Goal: Information Seeking & Learning: Learn about a topic

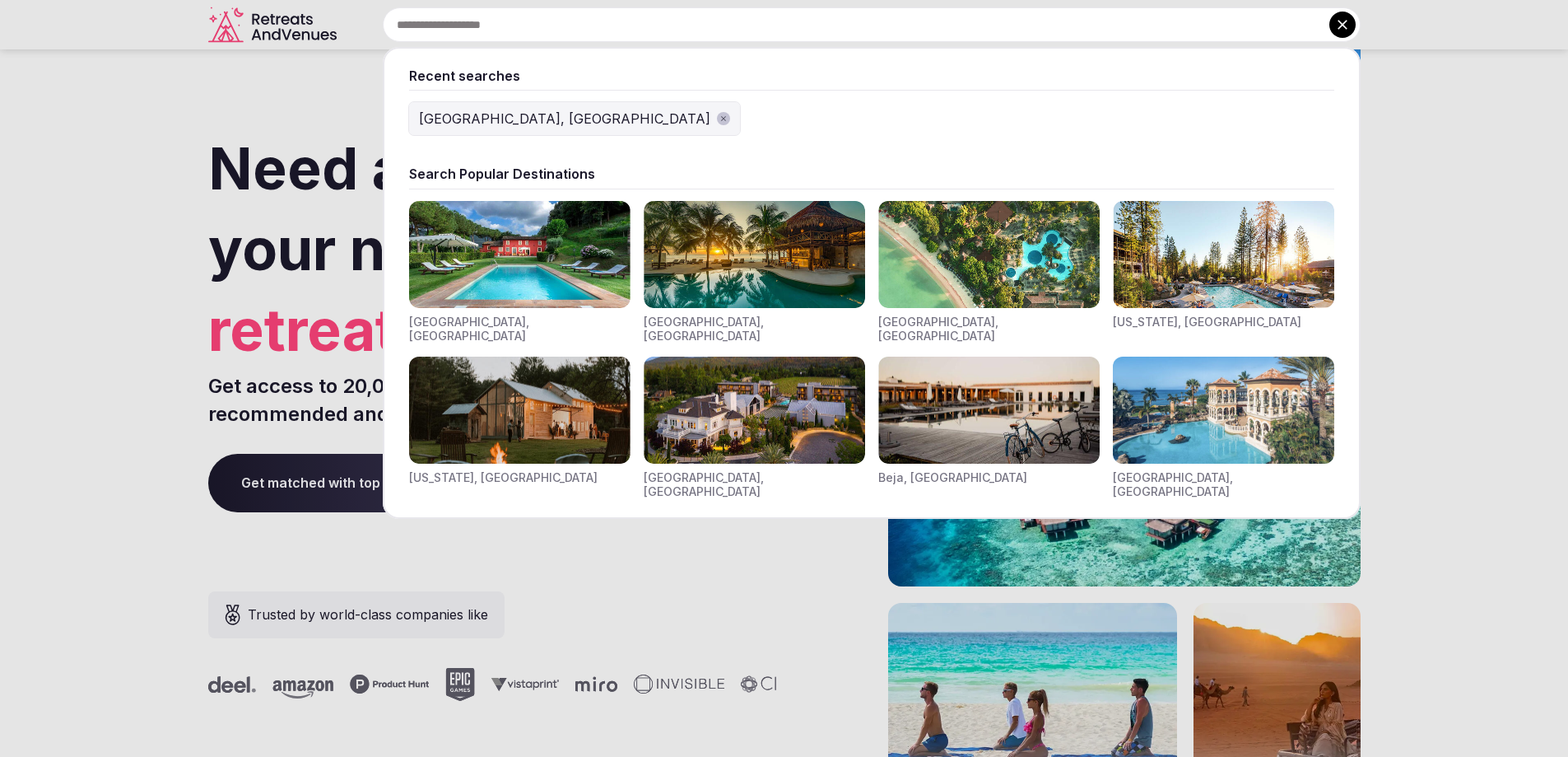
click at [652, 24] on input "text" at bounding box center [872, 25] width 978 height 35
click at [979, 233] on img "Visit venues for Indonesia, Bali" at bounding box center [989, 254] width 221 height 107
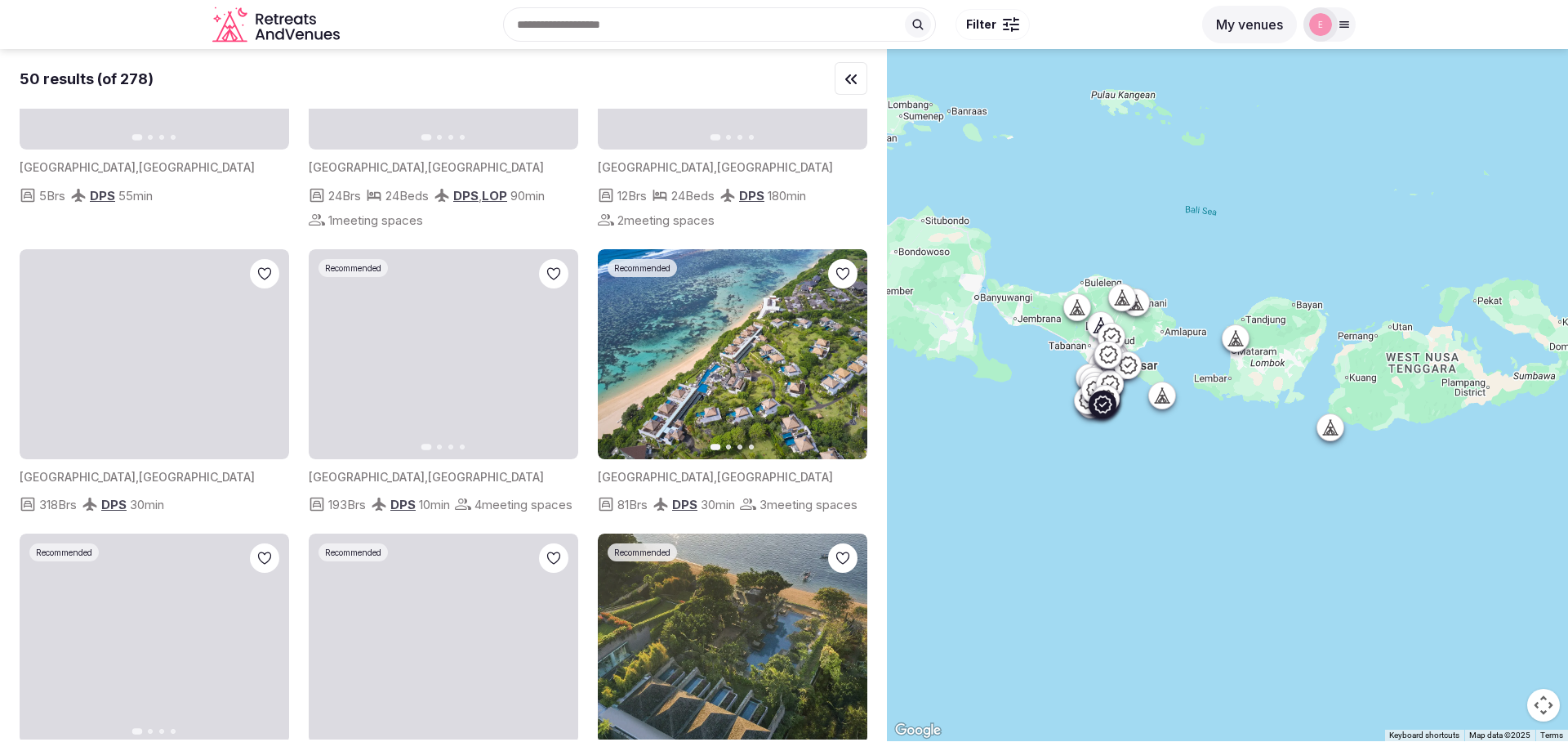
scroll to position [653, 0]
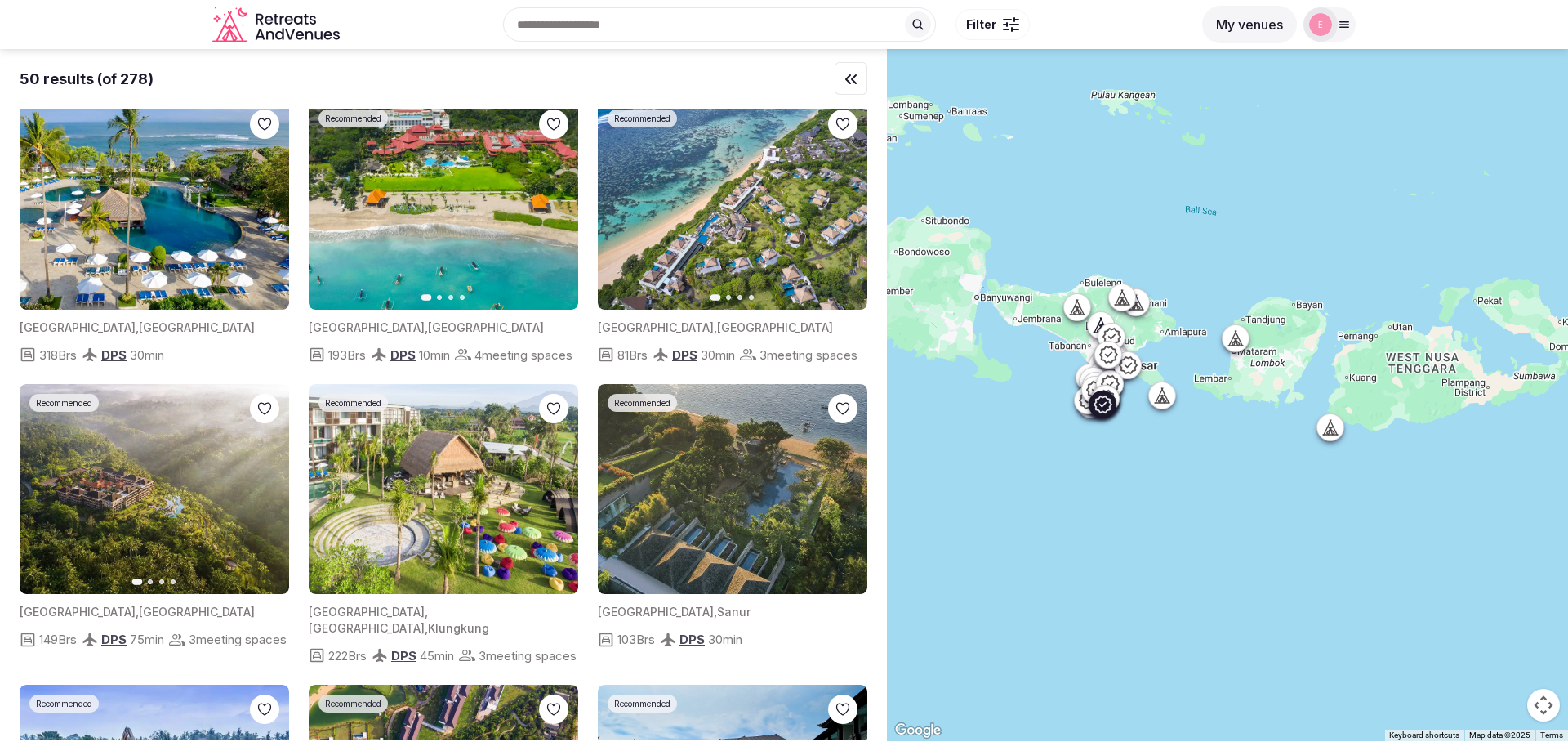
click at [676, 220] on img at bounding box center [732, 204] width 270 height 210
click at [678, 223] on img at bounding box center [732, 204] width 270 height 210
click at [842, 201] on icon "button" at bounding box center [844, 205] width 14 height 14
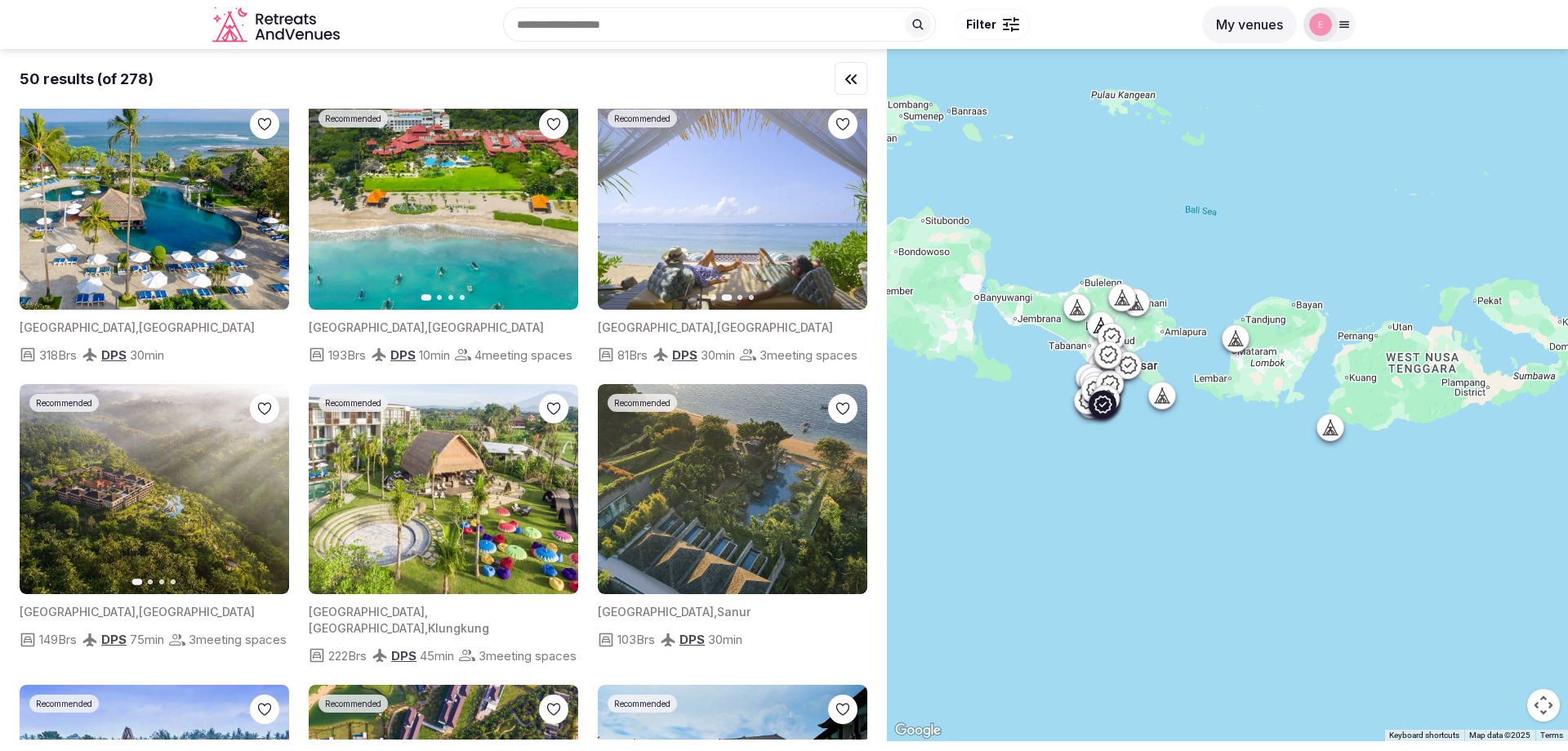
click at [842, 201] on icon "button" at bounding box center [844, 205] width 14 height 14
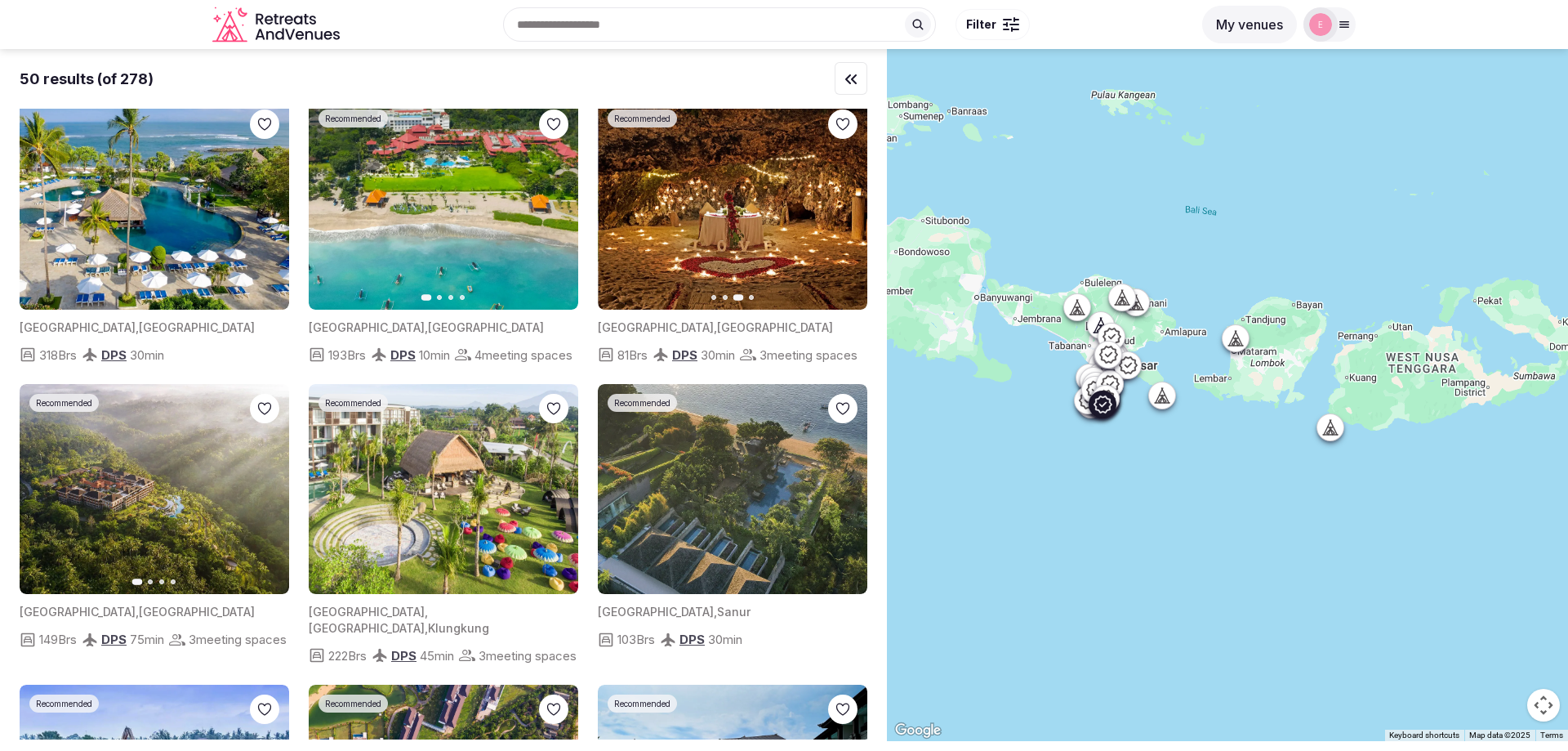
click at [842, 201] on icon "button" at bounding box center [844, 205] width 14 height 14
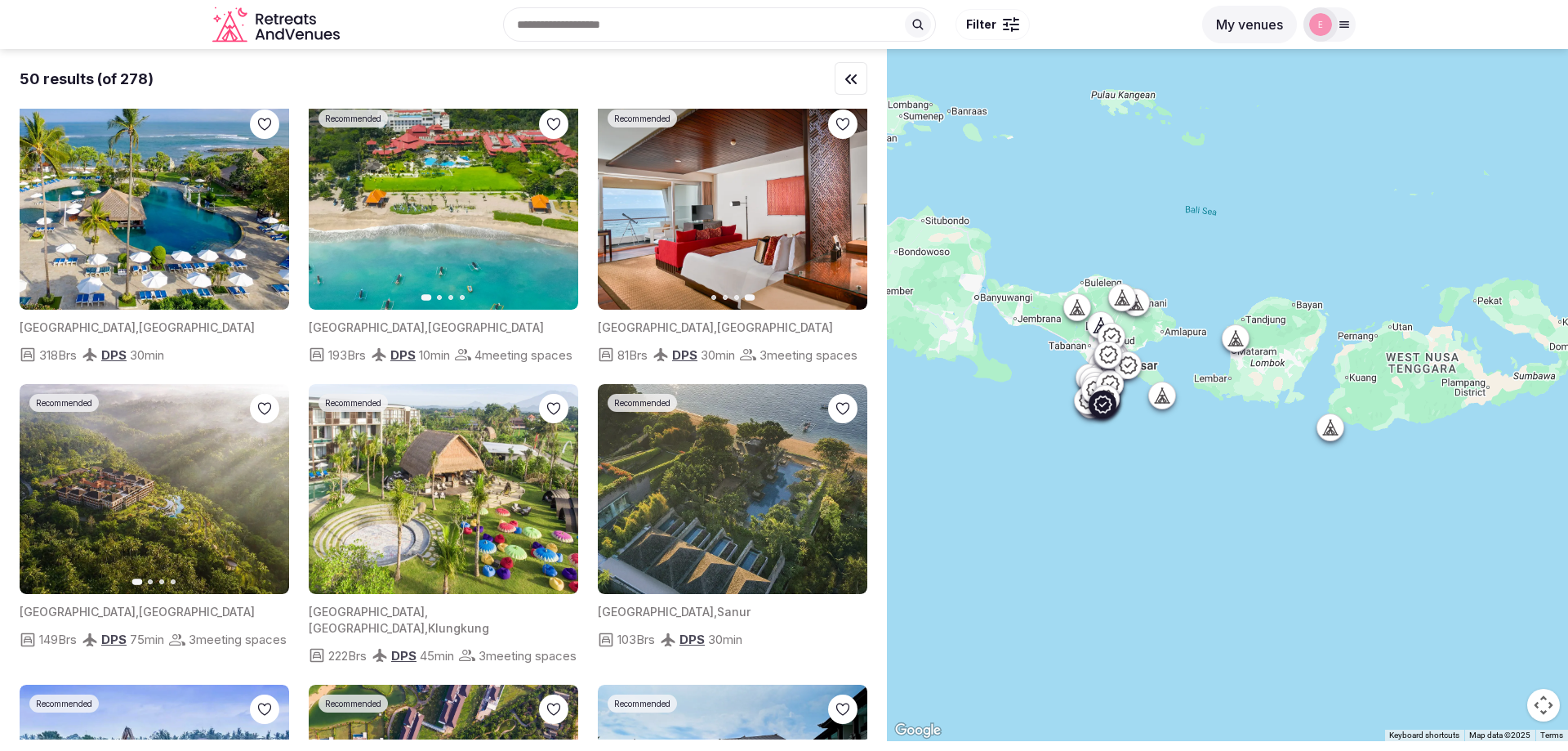
click at [654, 120] on span "Recommended" at bounding box center [642, 119] width 56 height 12
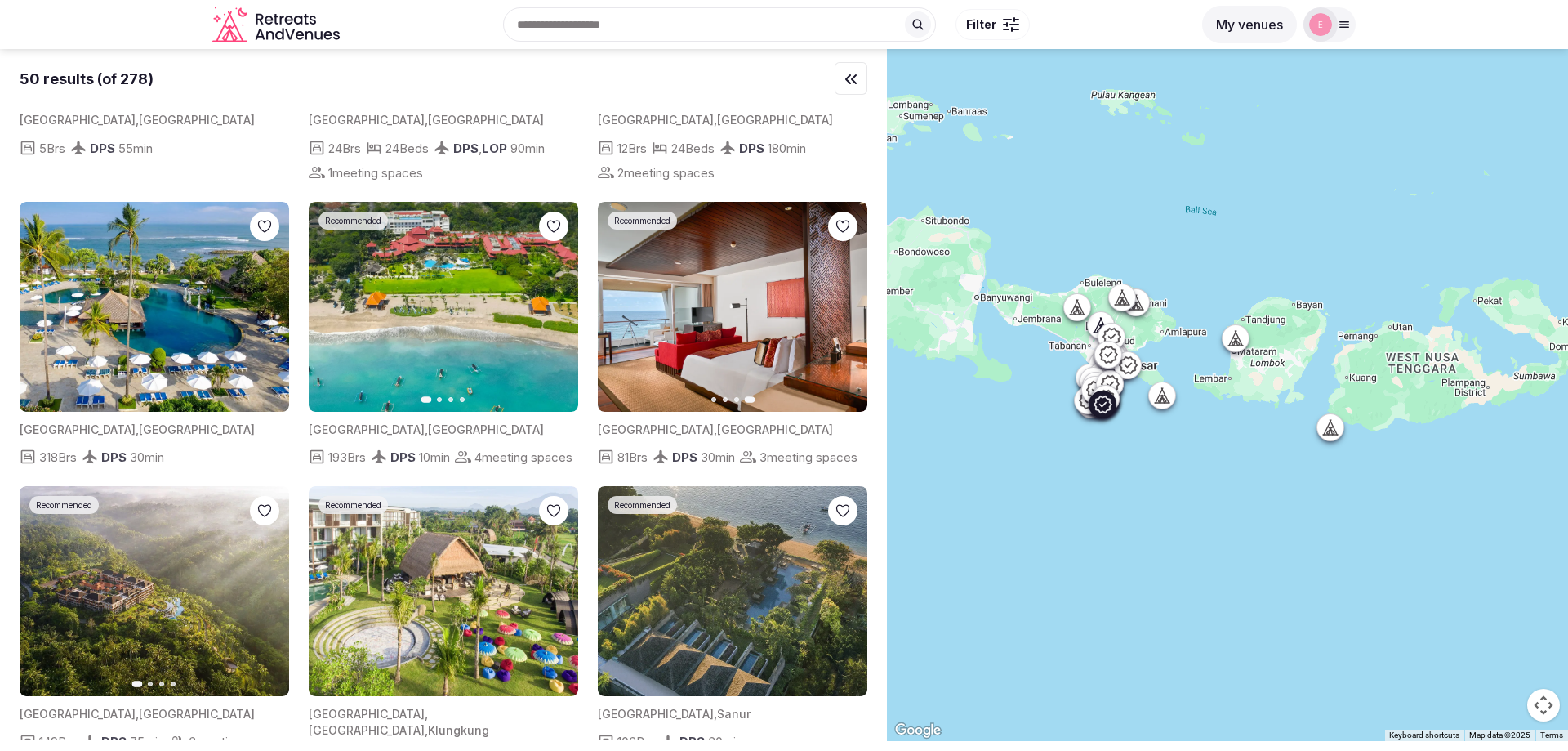
scroll to position [409, 0]
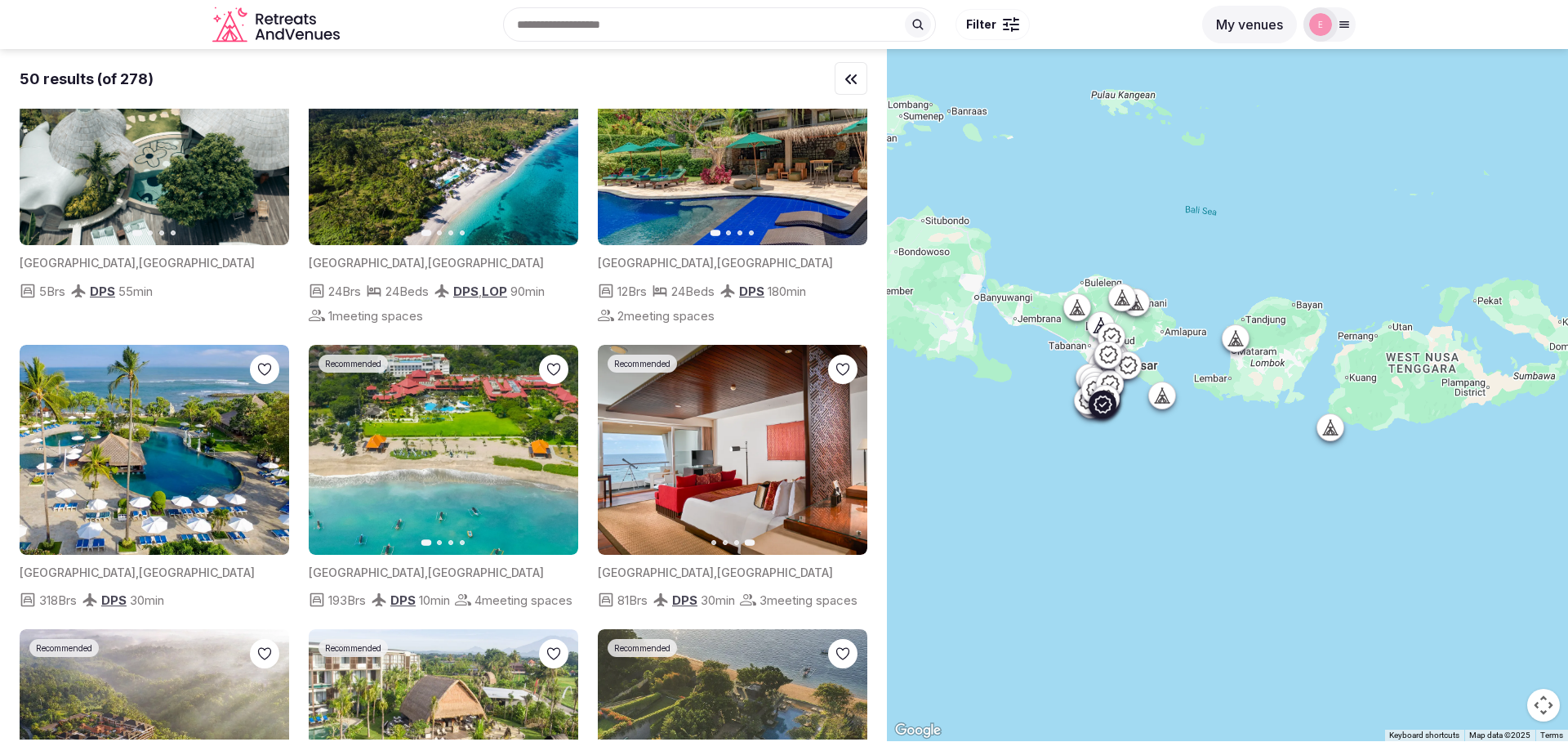
click at [624, 449] on icon "button" at bounding box center [621, 449] width 14 height 14
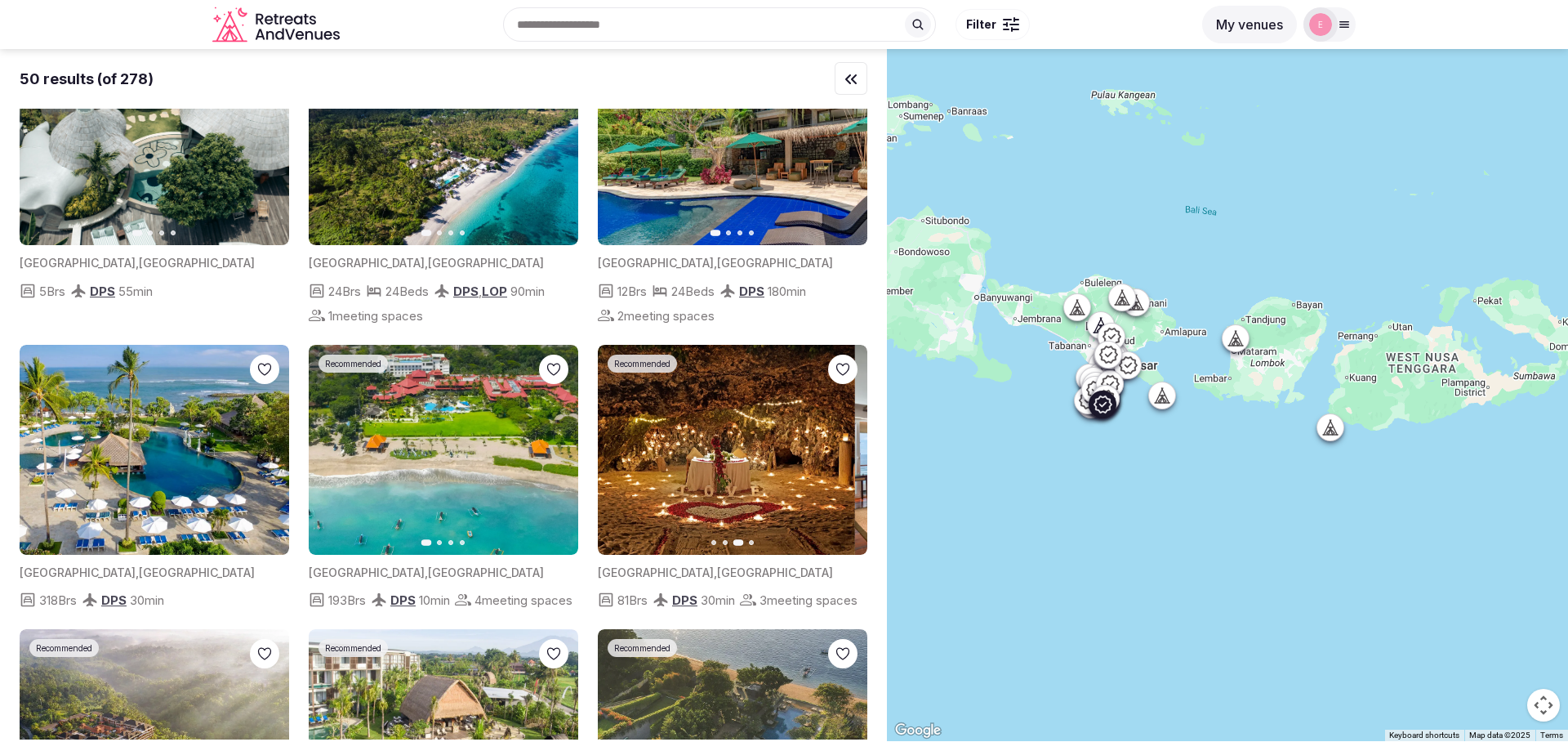
click at [624, 449] on icon "button" at bounding box center [621, 449] width 14 height 14
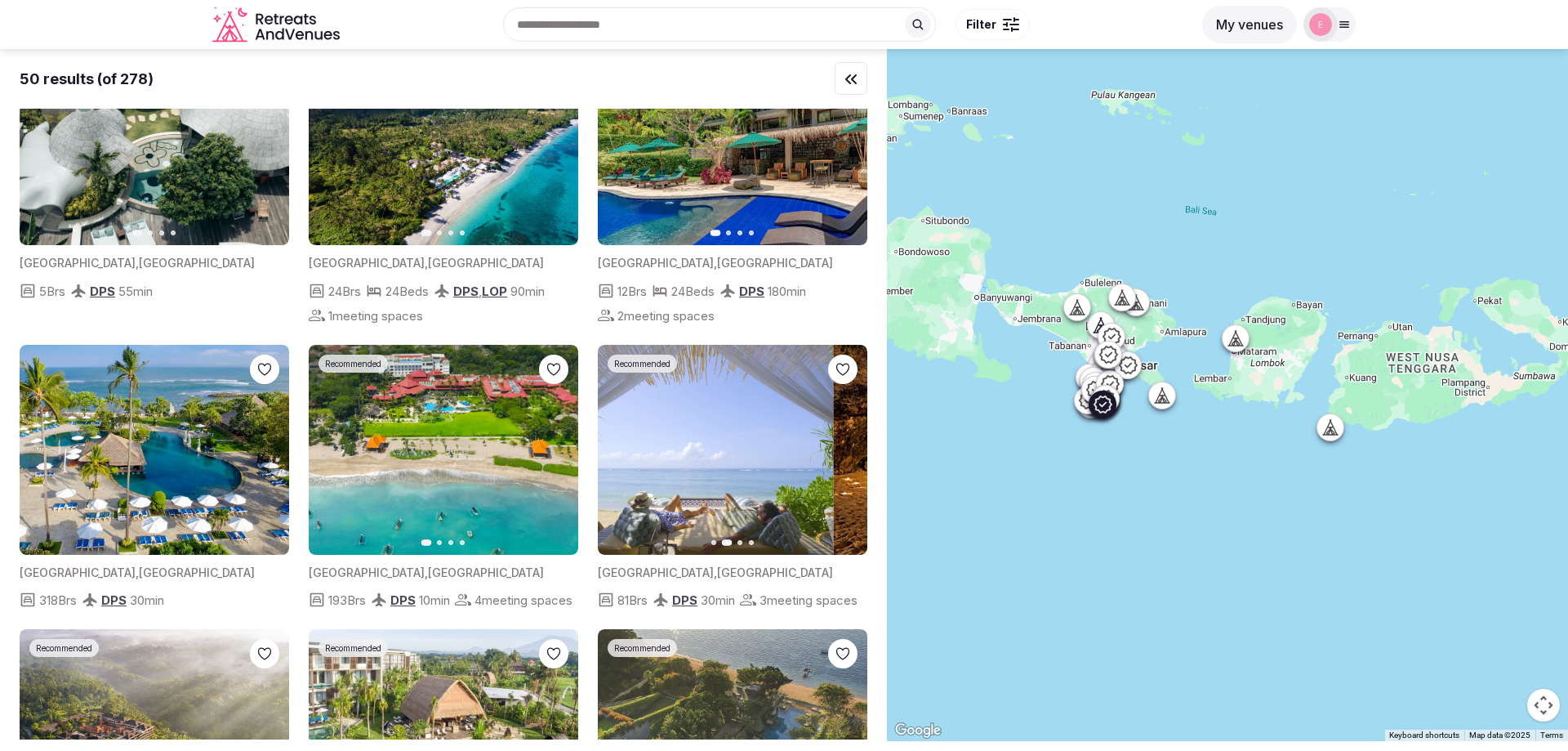
click at [624, 449] on icon "button" at bounding box center [621, 449] width 14 height 14
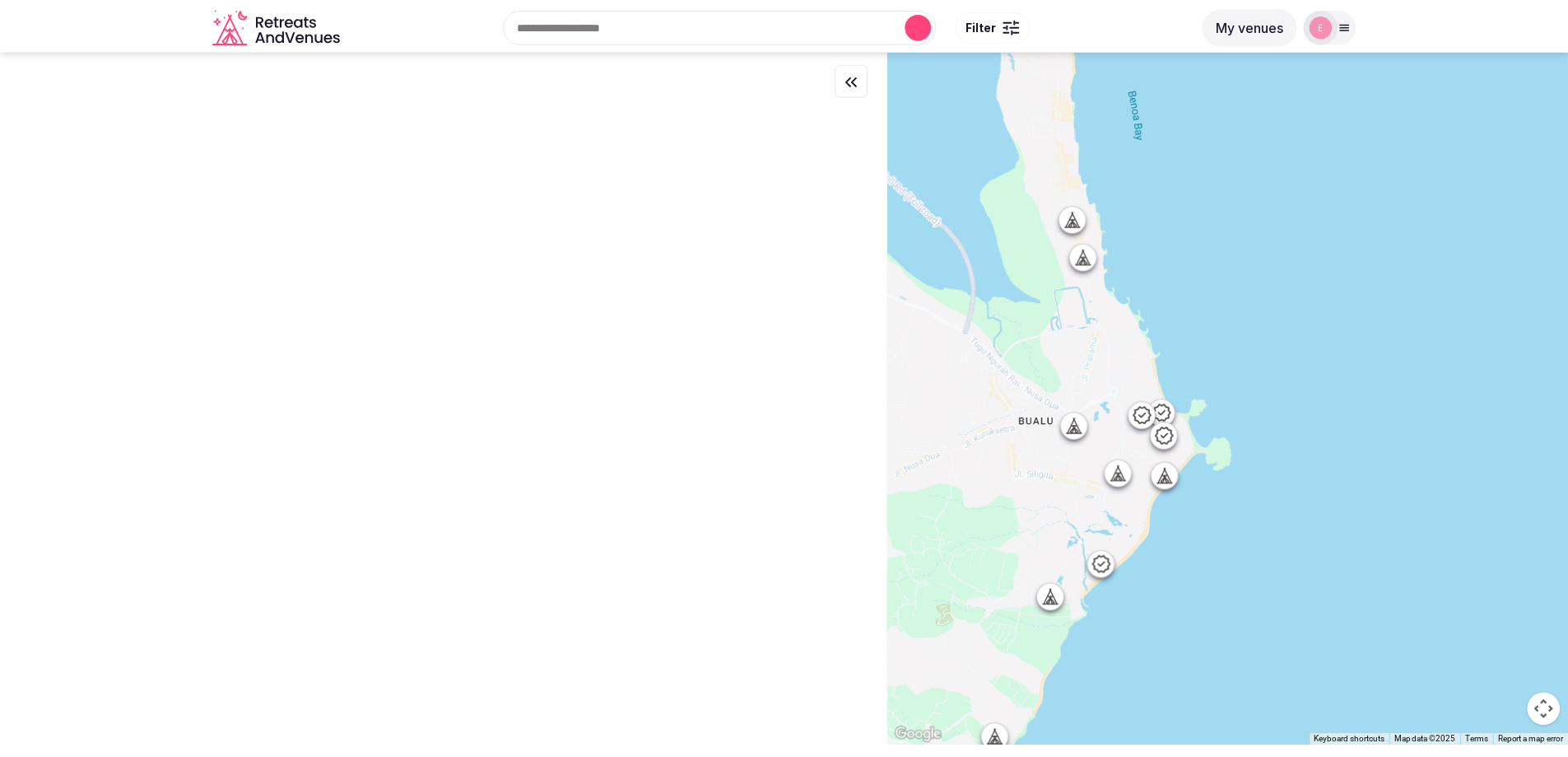
scroll to position [0, 0]
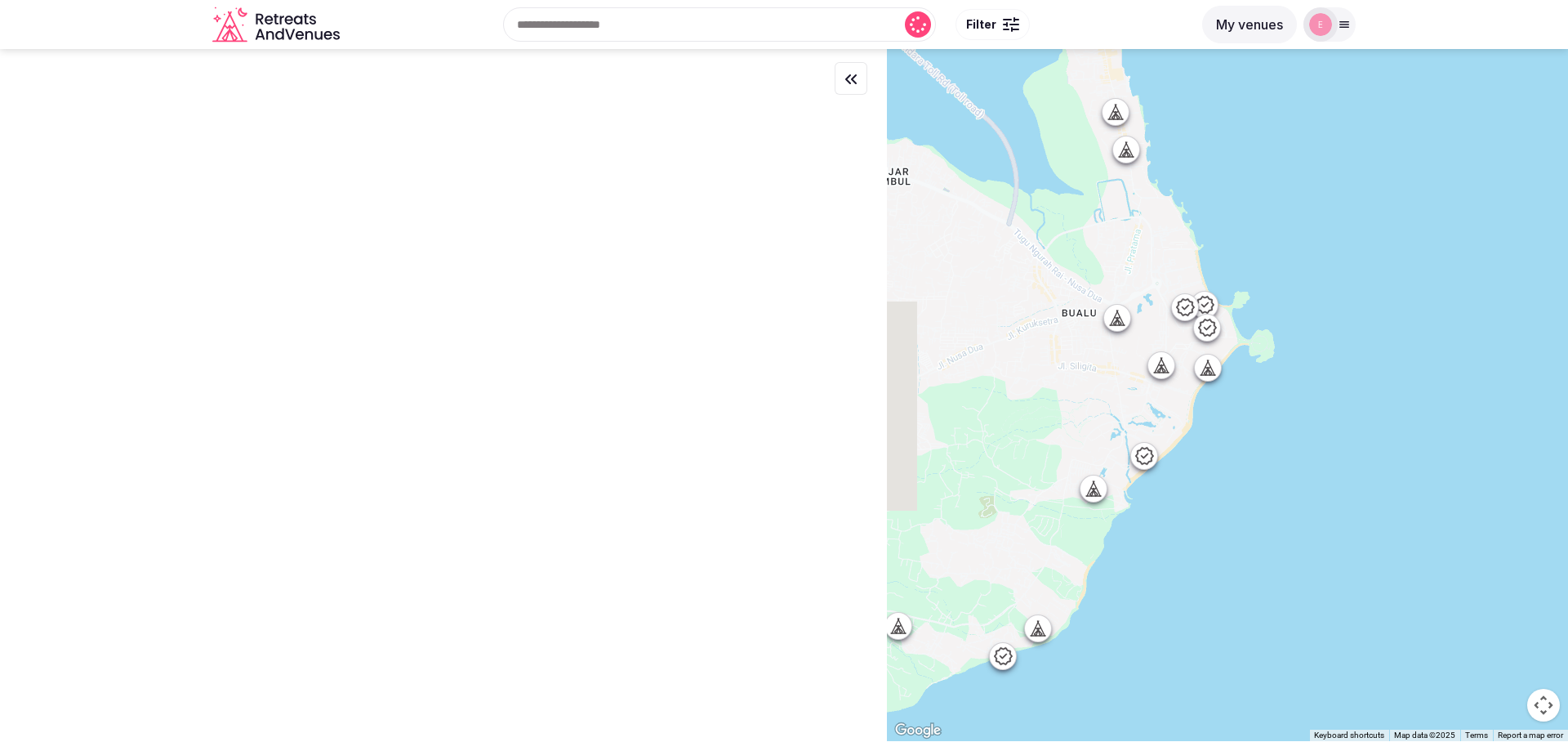
drag, startPoint x: 1100, startPoint y: 448, endPoint x: 1189, endPoint y: 209, distance: 255.0
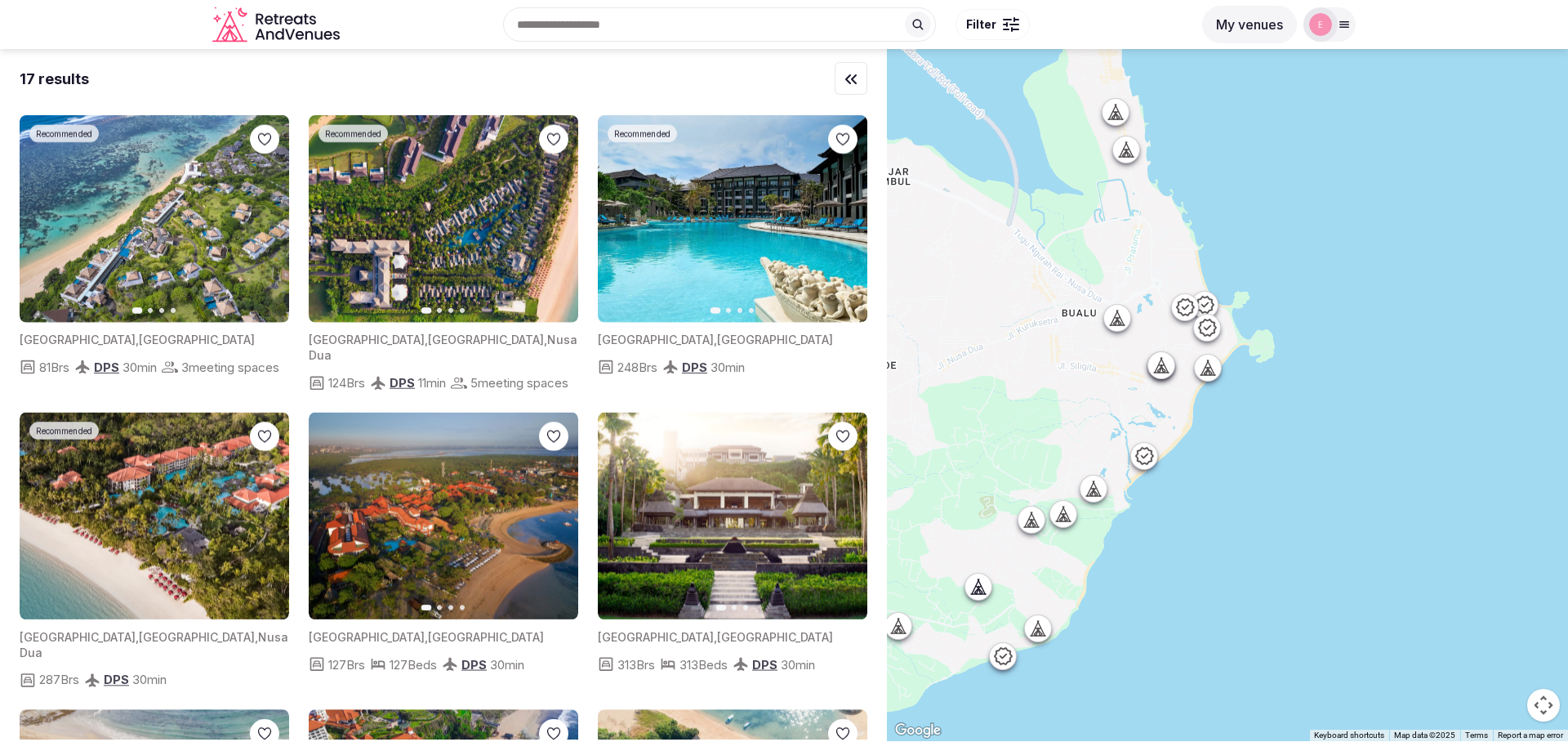
click at [1154, 463] on icon at bounding box center [1144, 456] width 19 height 19
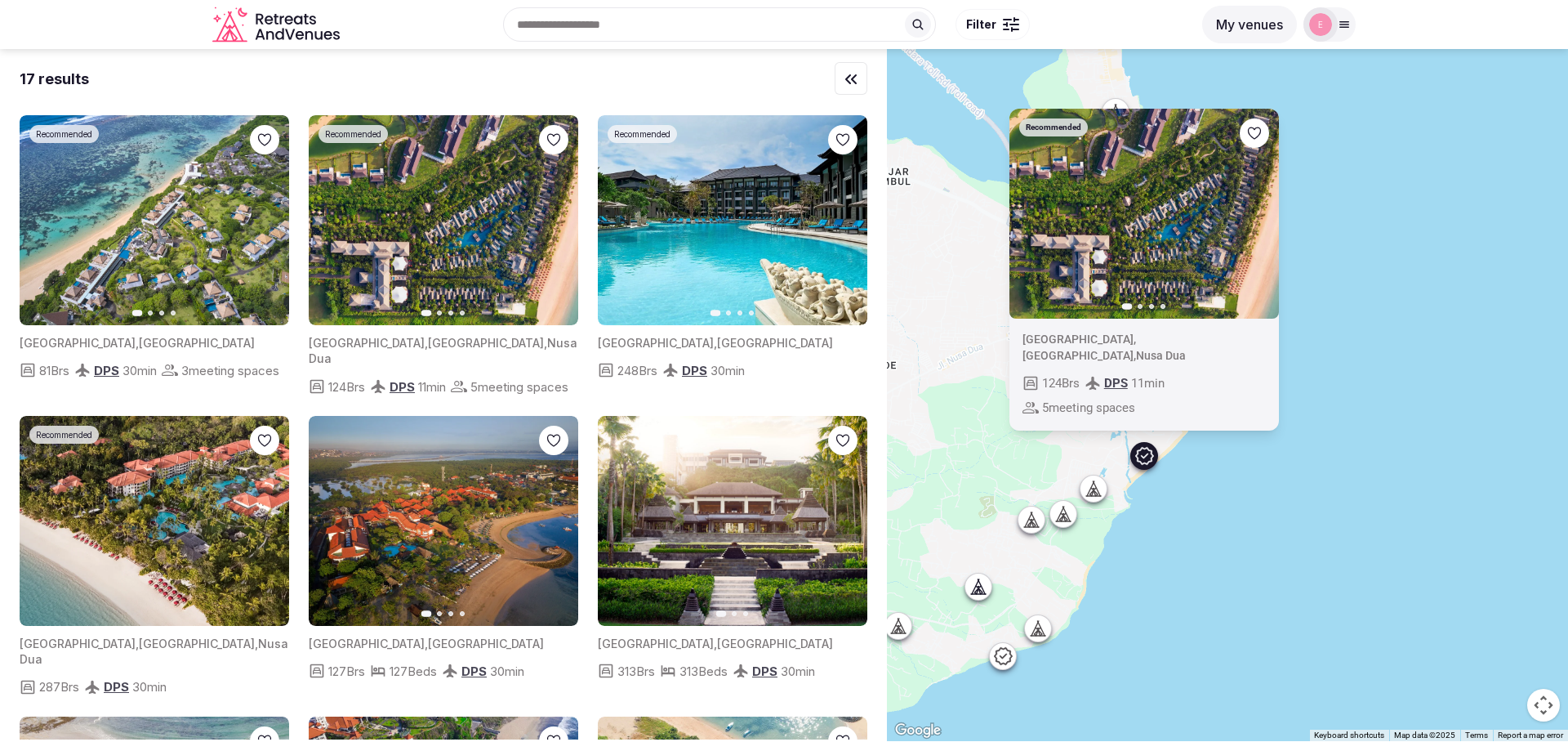
click at [1091, 496] on icon at bounding box center [1093, 488] width 16 height 16
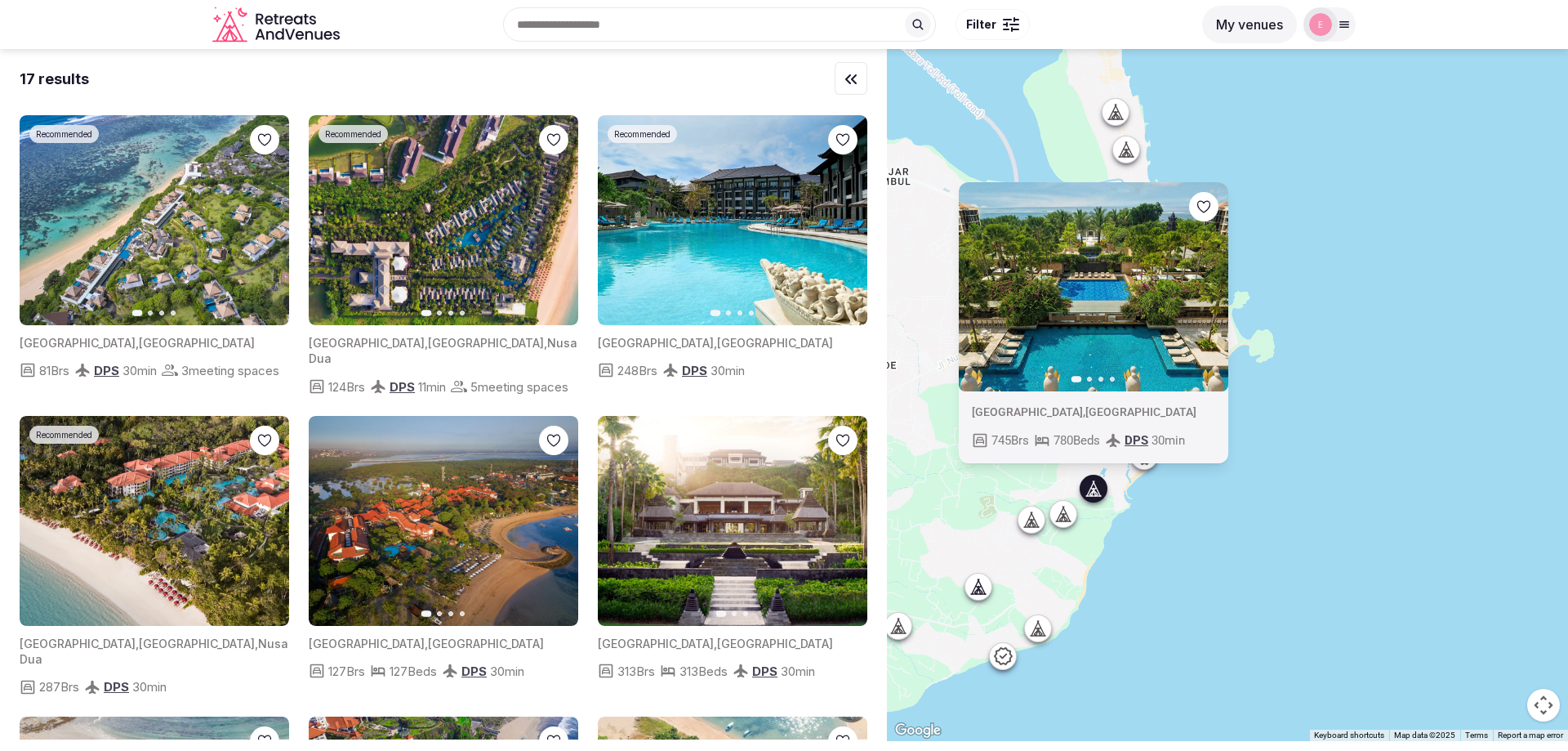
click at [1069, 517] on icon at bounding box center [1066, 518] width 4 height 6
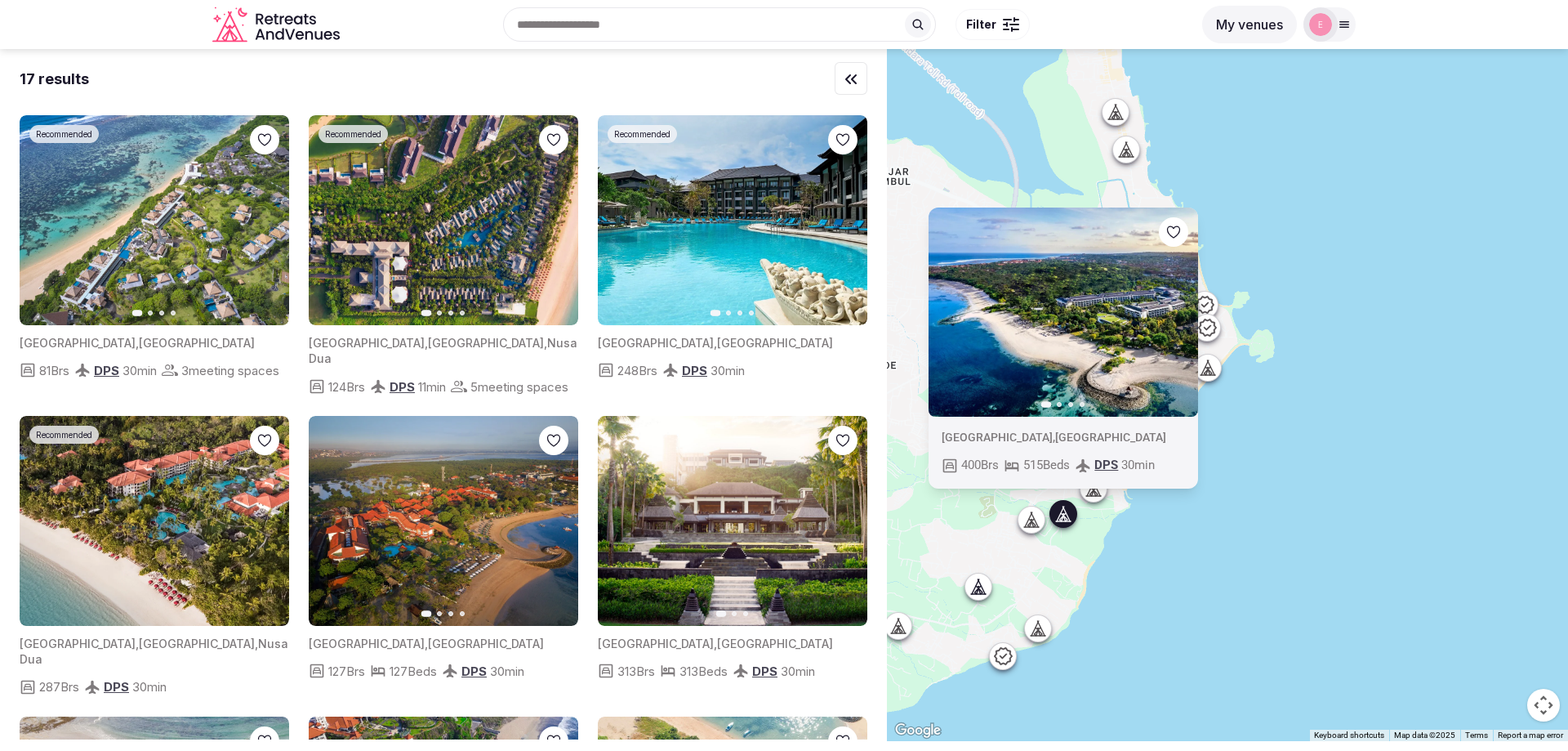
click at [1036, 521] on icon at bounding box center [1031, 518] width 16 height 16
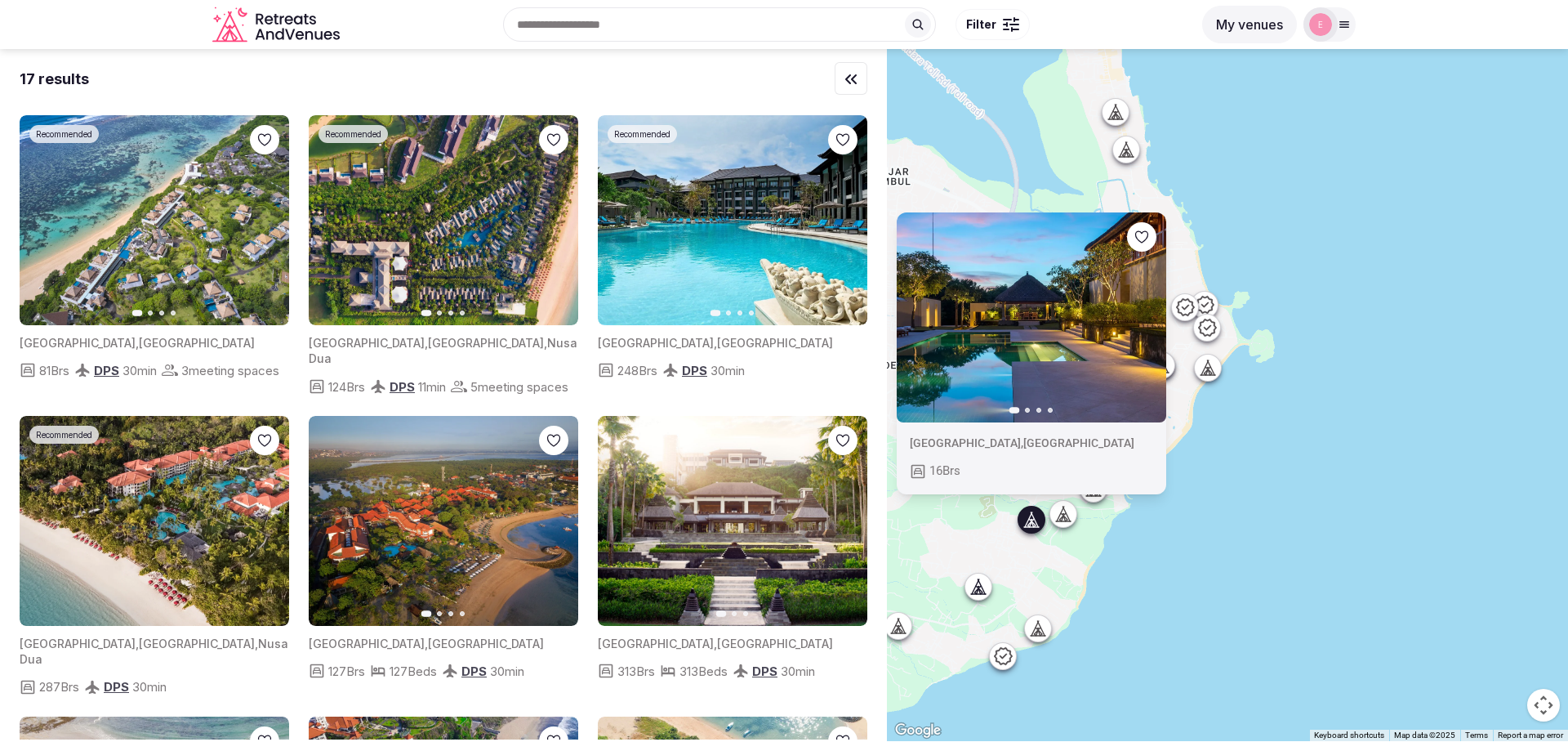
click at [1041, 628] on icon at bounding box center [1038, 627] width 5 height 2
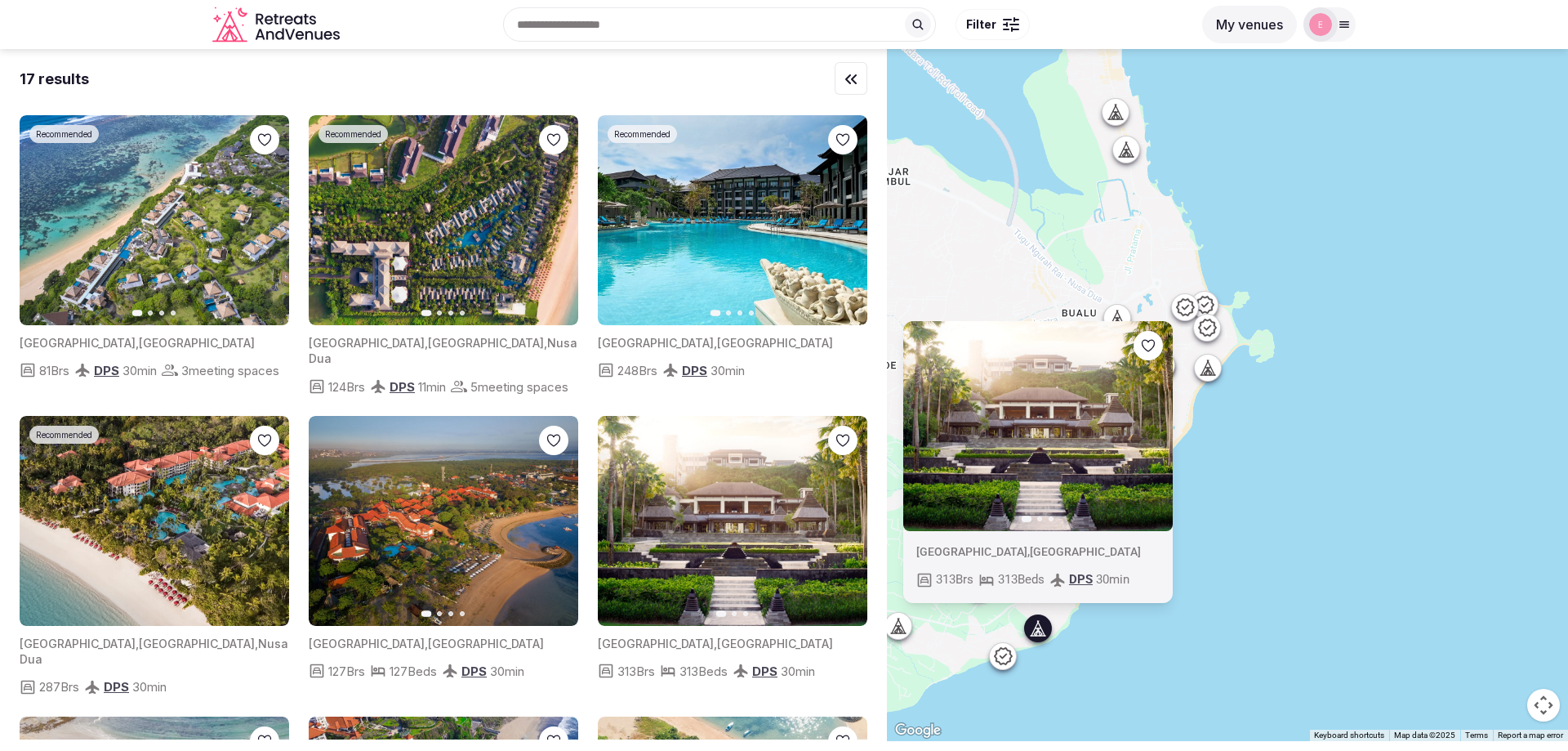
click at [1001, 660] on icon at bounding box center [1003, 655] width 19 height 19
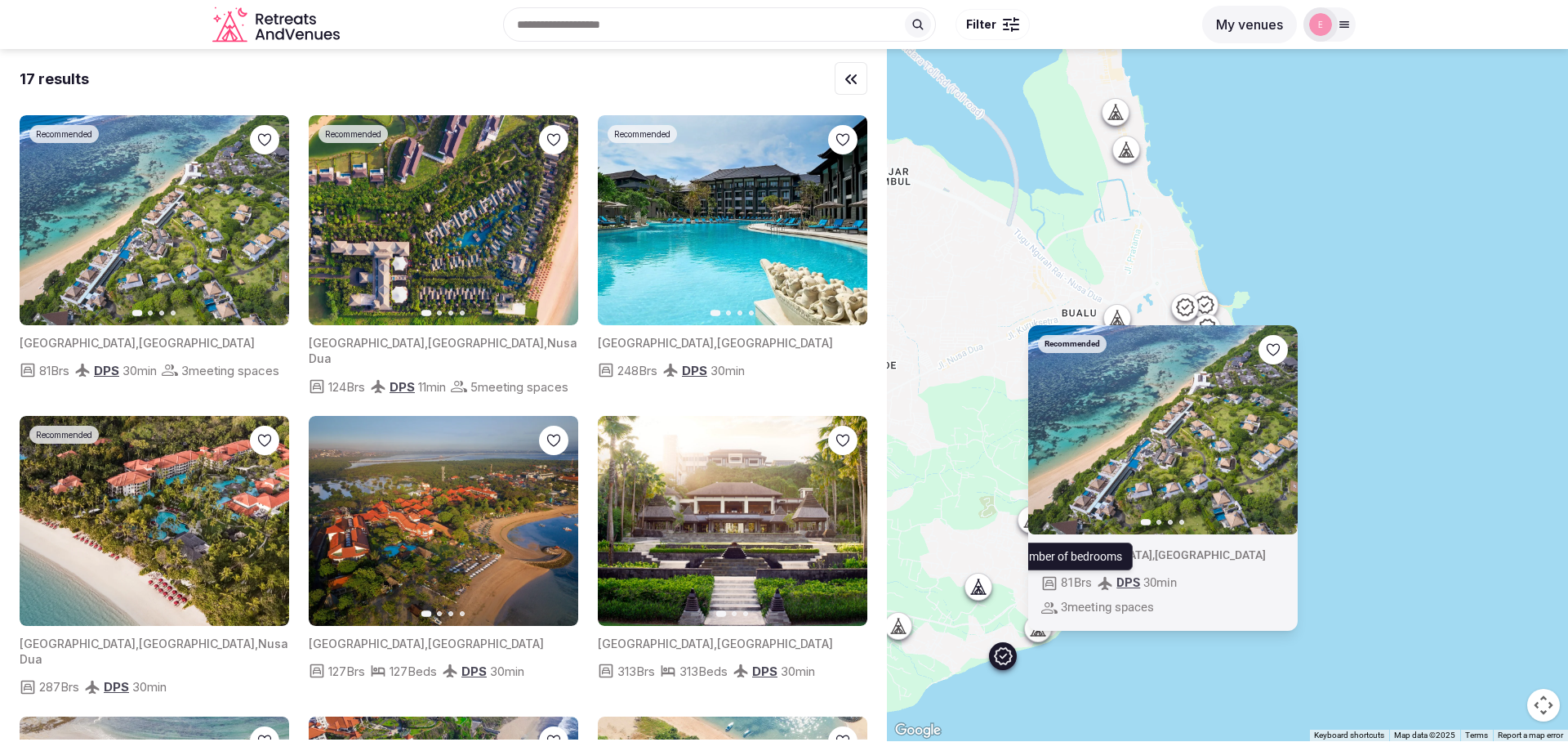
click at [1069, 556] on p "Number of bedrooms" at bounding box center [1069, 555] width 108 height 16
click at [1077, 542] on div "Number of bedrooms Number of bedrooms" at bounding box center [1069, 555] width 129 height 28
click at [1115, 611] on span "3 meeting spaces" at bounding box center [1107, 608] width 93 height 17
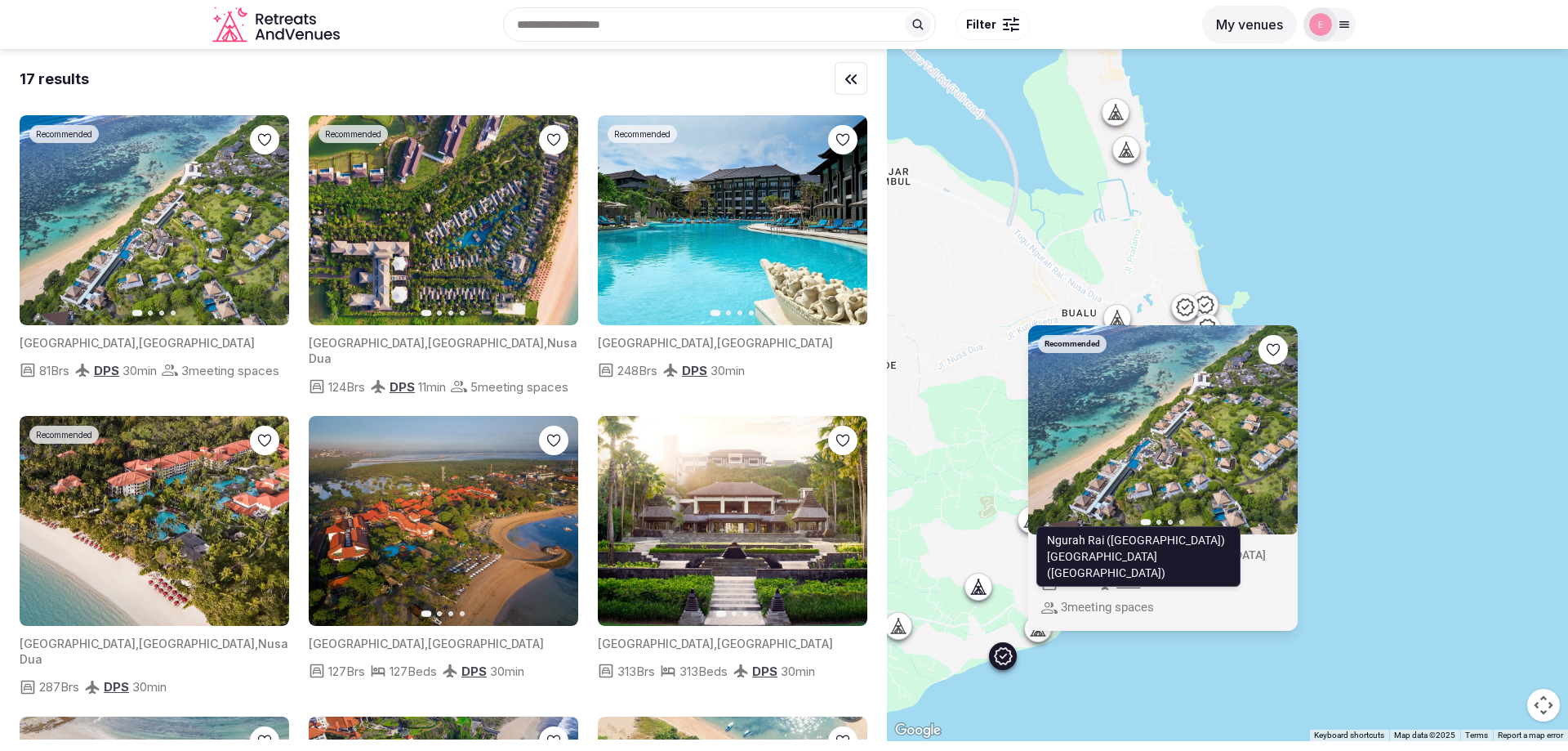
click at [1138, 583] on span "DPS" at bounding box center [1128, 582] width 24 height 14
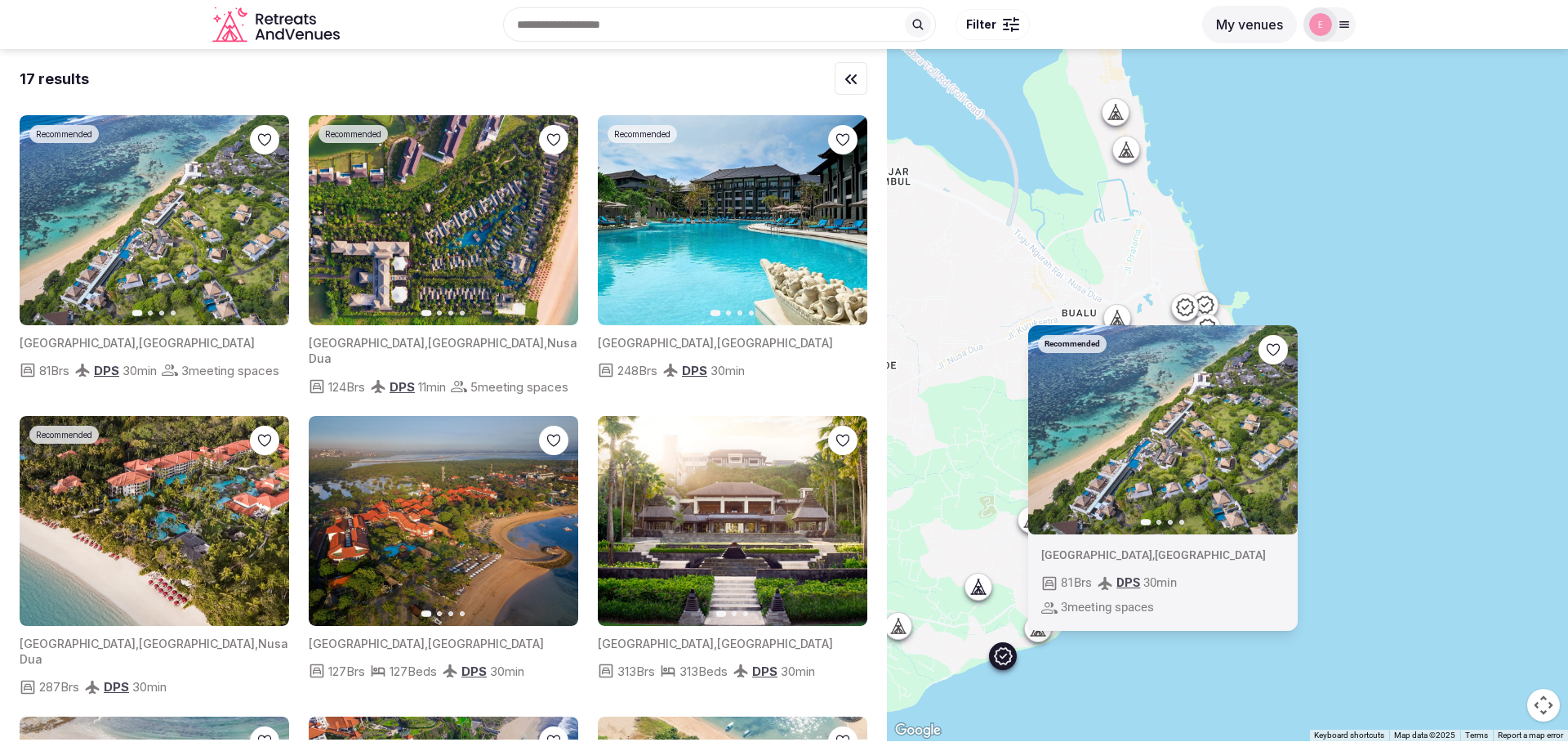
click at [1091, 577] on span "81 Brs" at bounding box center [1076, 583] width 31 height 17
click at [1154, 400] on img at bounding box center [1162, 429] width 270 height 210
click at [1447, 386] on div "Recommended Previous slide Next slide [GEOGRAPHIC_DATA] , [GEOGRAPHIC_DATA] 81 …" at bounding box center [1227, 395] width 681 height 692
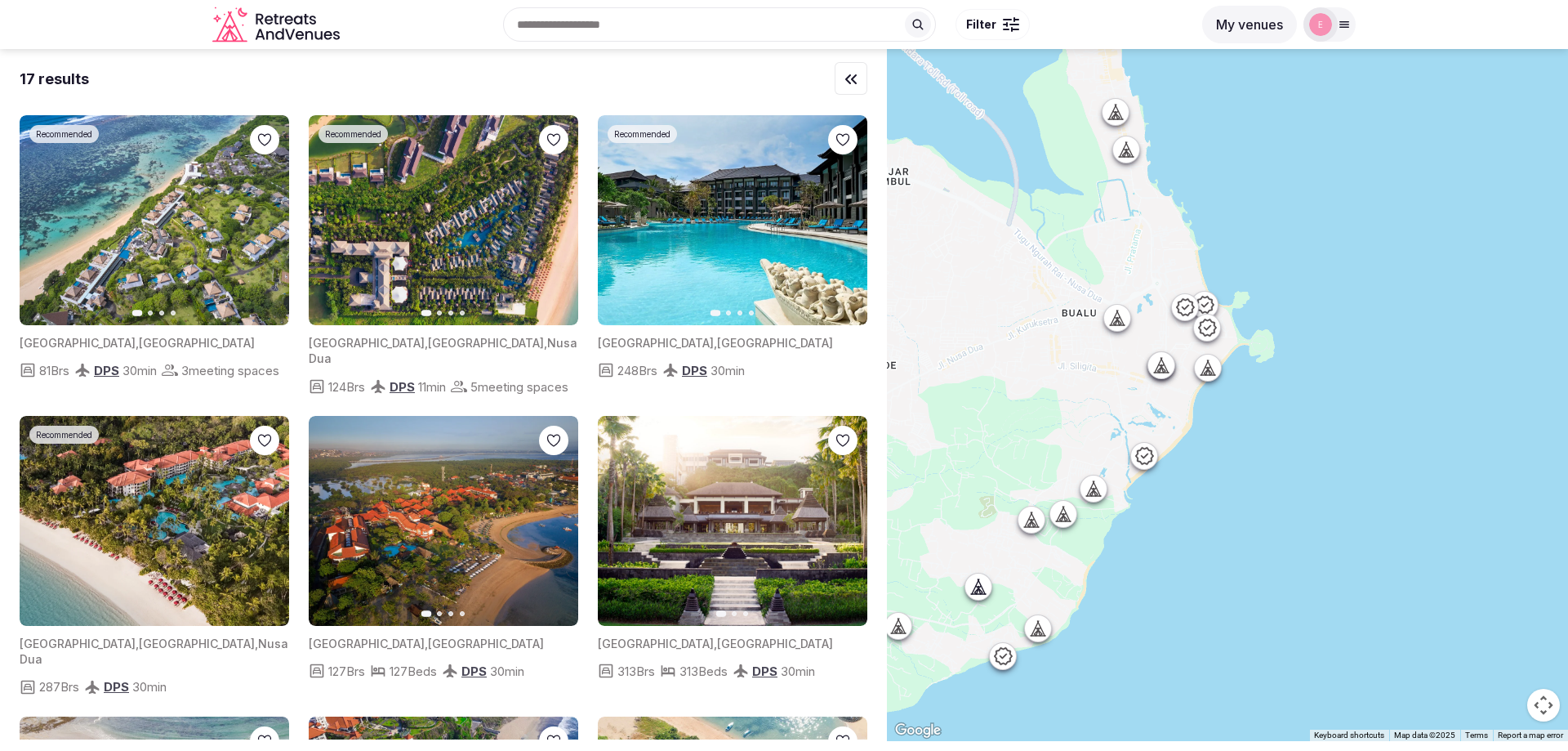
click at [1013, 33] on button "Filter" at bounding box center [992, 24] width 74 height 31
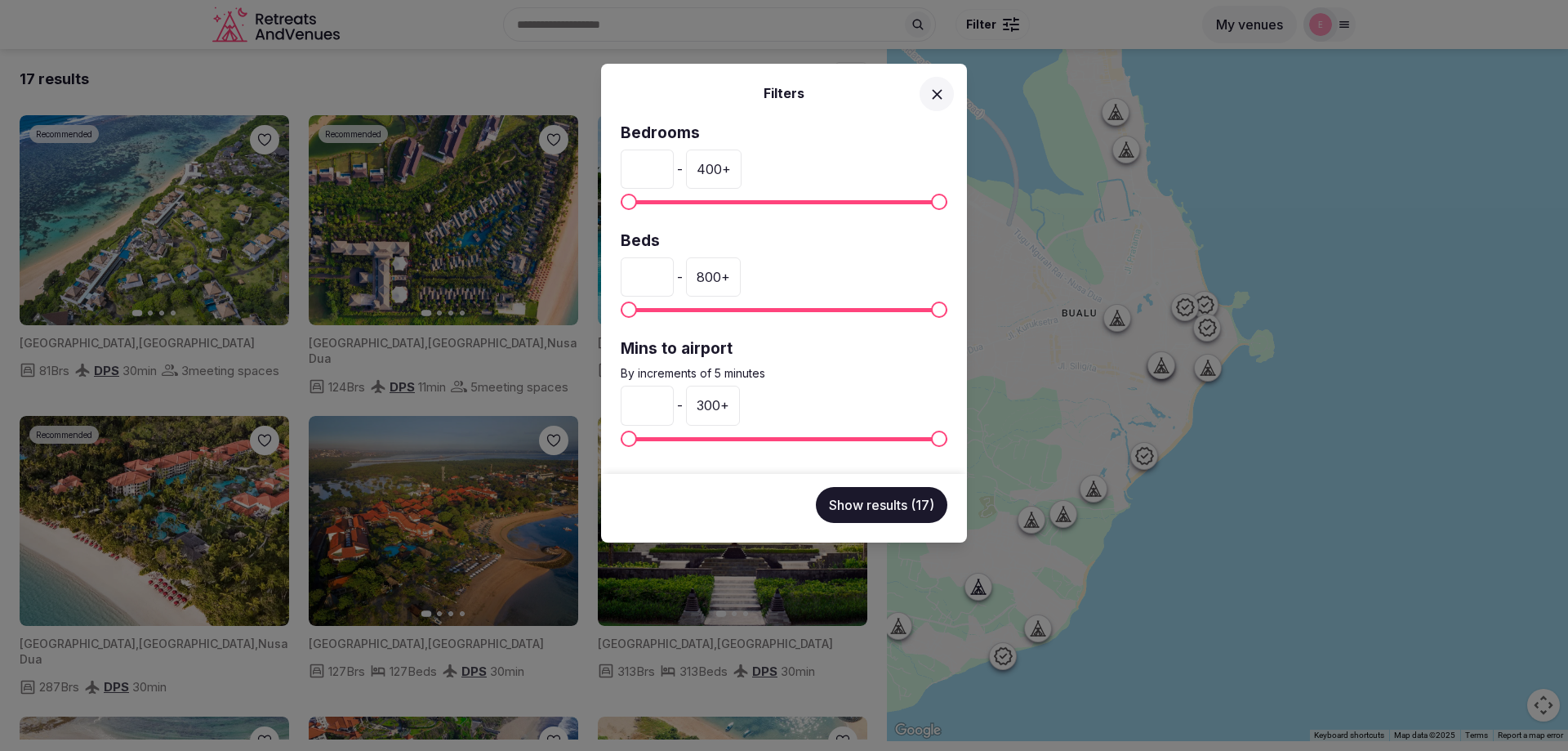
click at [1309, 267] on div "Filters Bedrooms * - 400 + Beds * - 800 + Mins to airport By increments of 5 mi…" at bounding box center [784, 375] width 1568 height 751
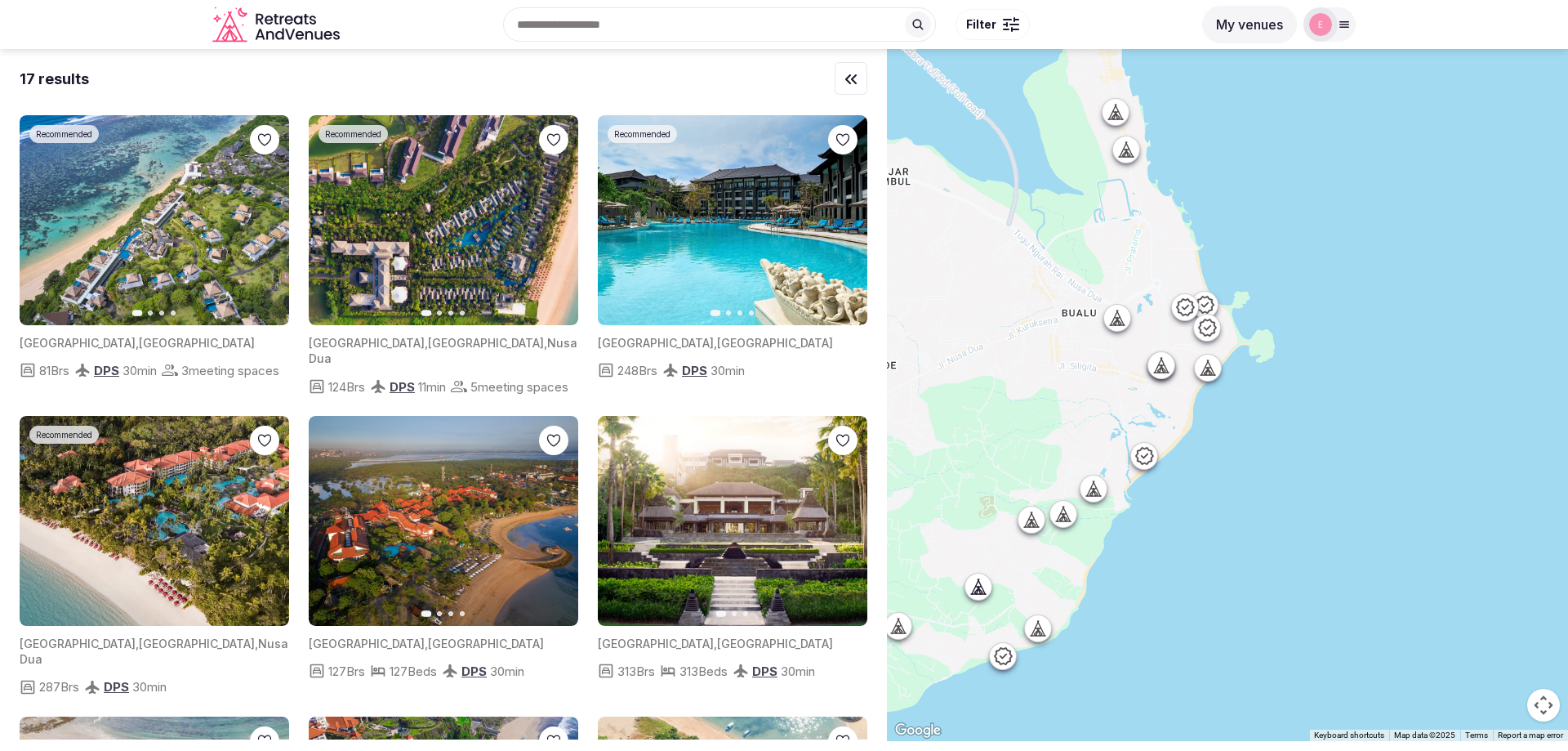
click at [1244, 30] on button "My venues" at bounding box center [1249, 24] width 95 height 38
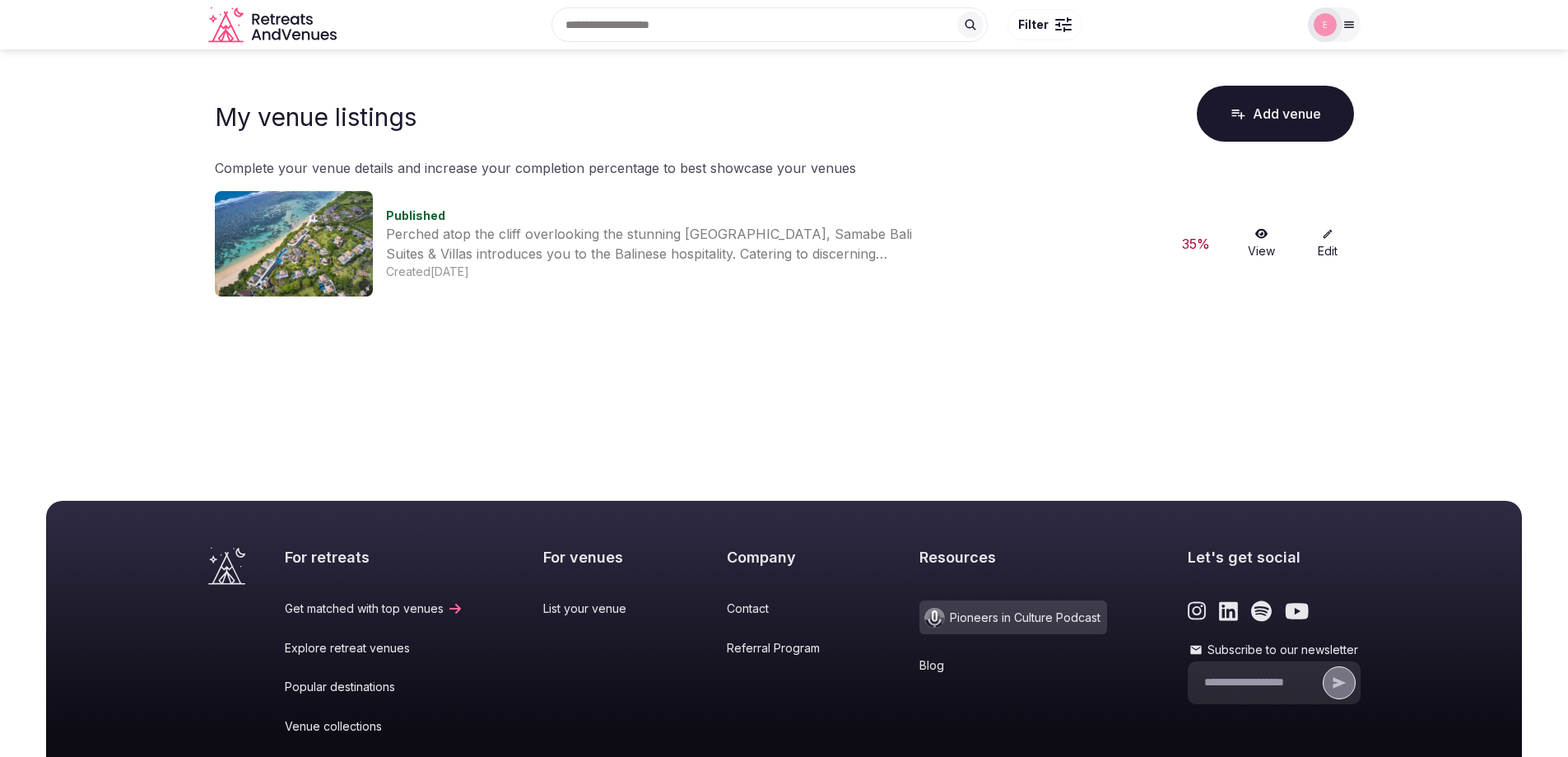
click at [1263, 240] on link "View" at bounding box center [1262, 244] width 53 height 31
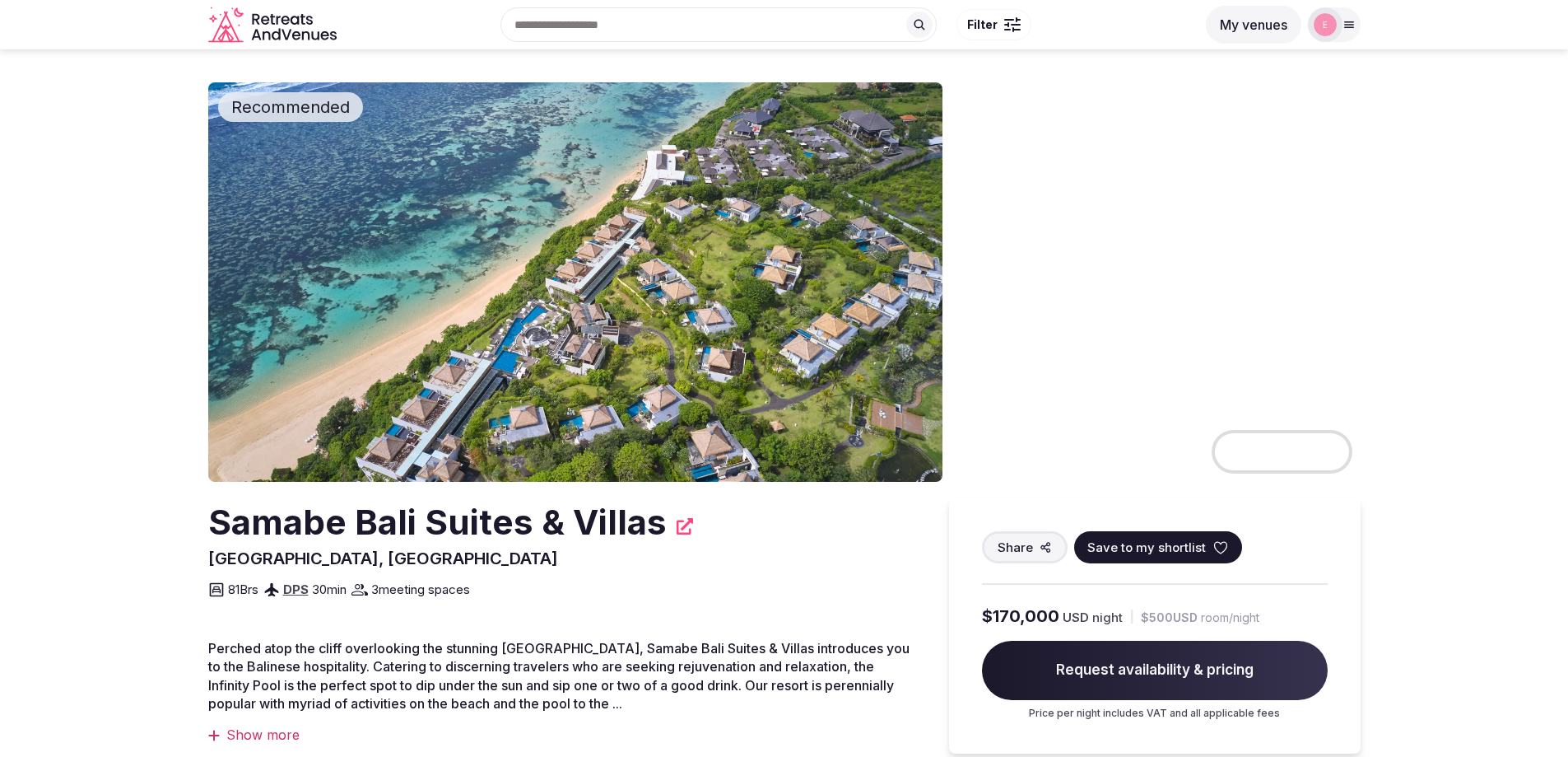
scroll to position [165, 0]
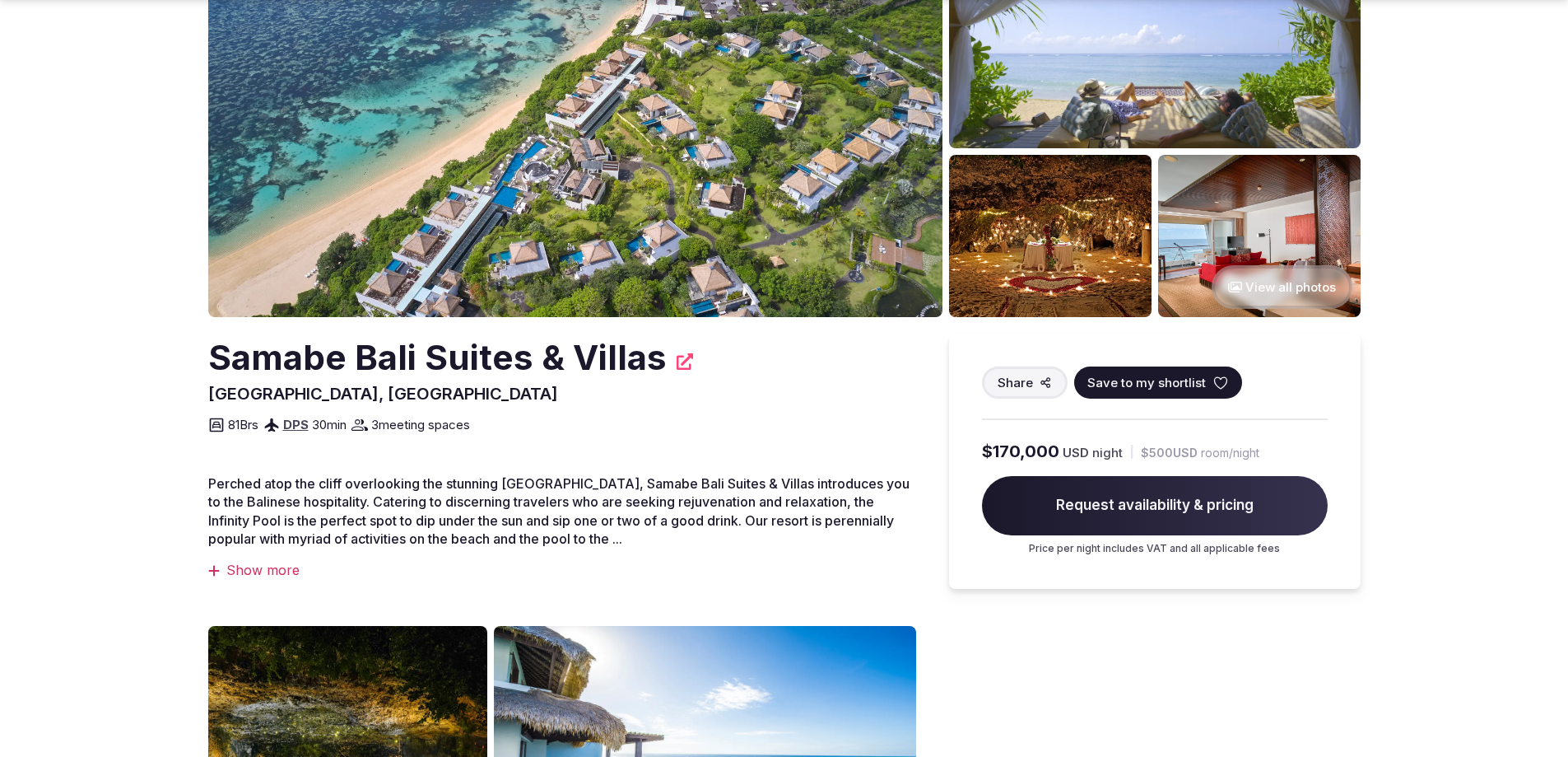
click at [281, 568] on div "Show more" at bounding box center [562, 570] width 708 height 19
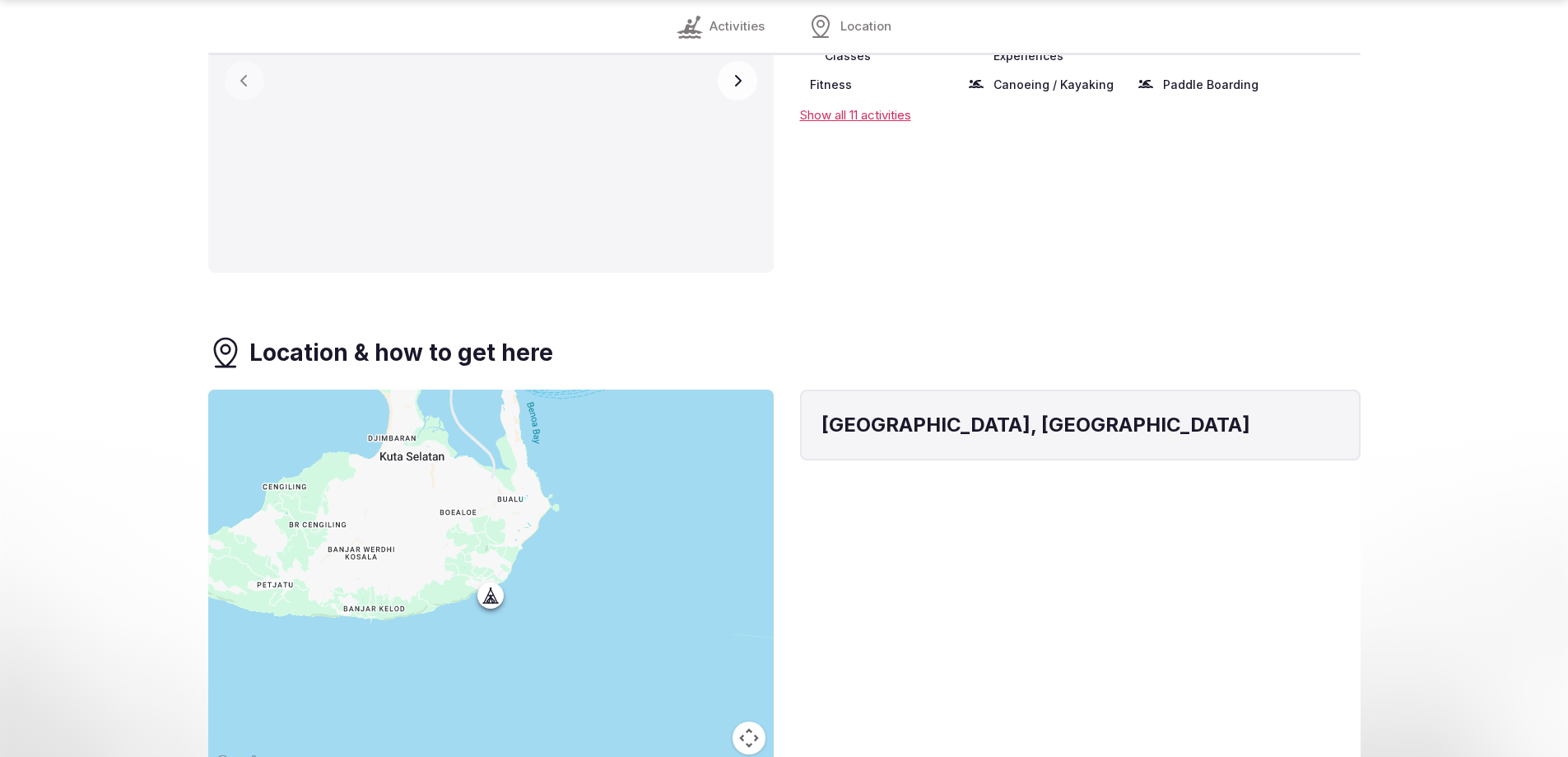
scroll to position [1894, 0]
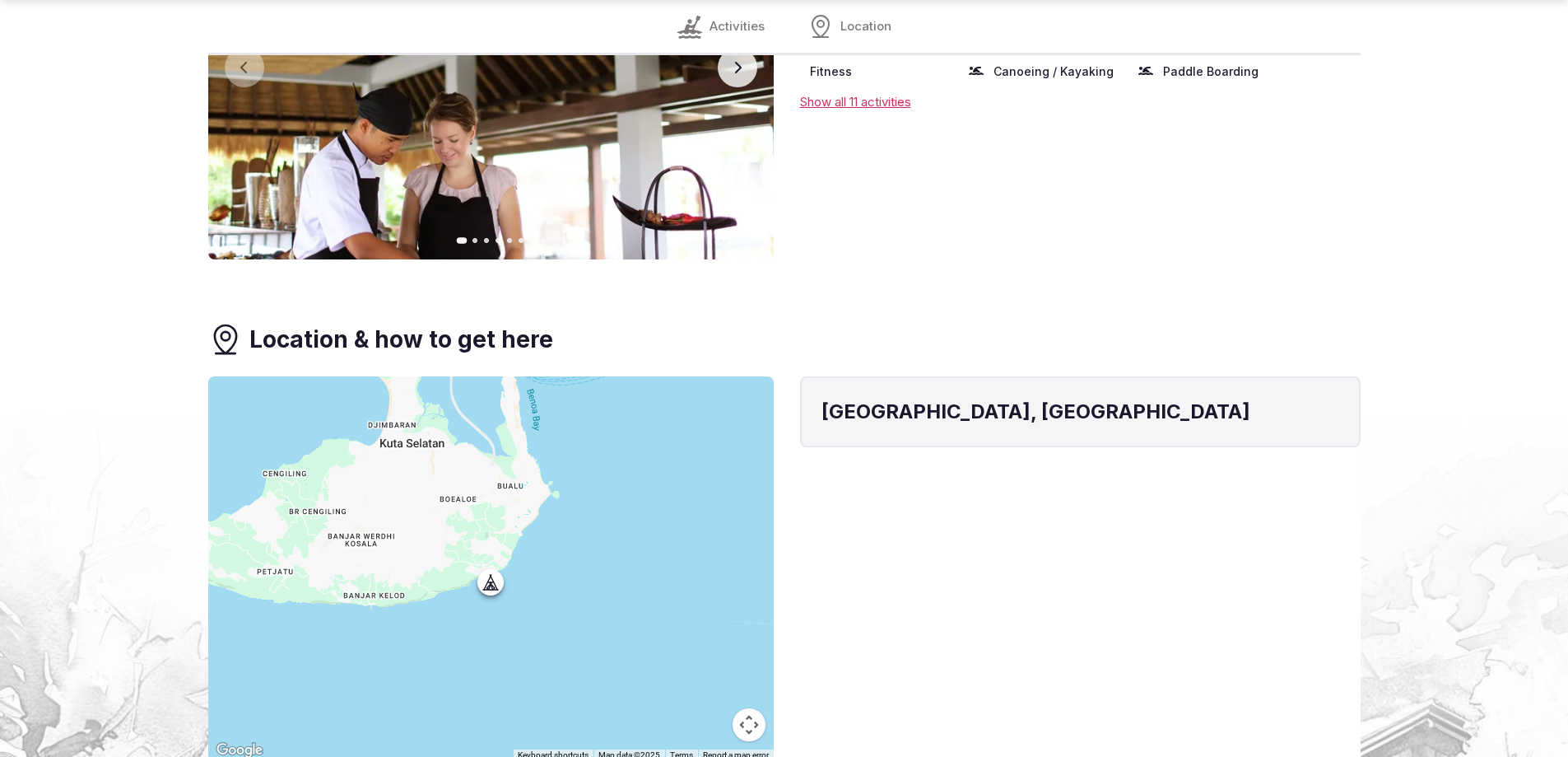
click at [740, 72] on icon "button" at bounding box center [738, 68] width 14 height 14
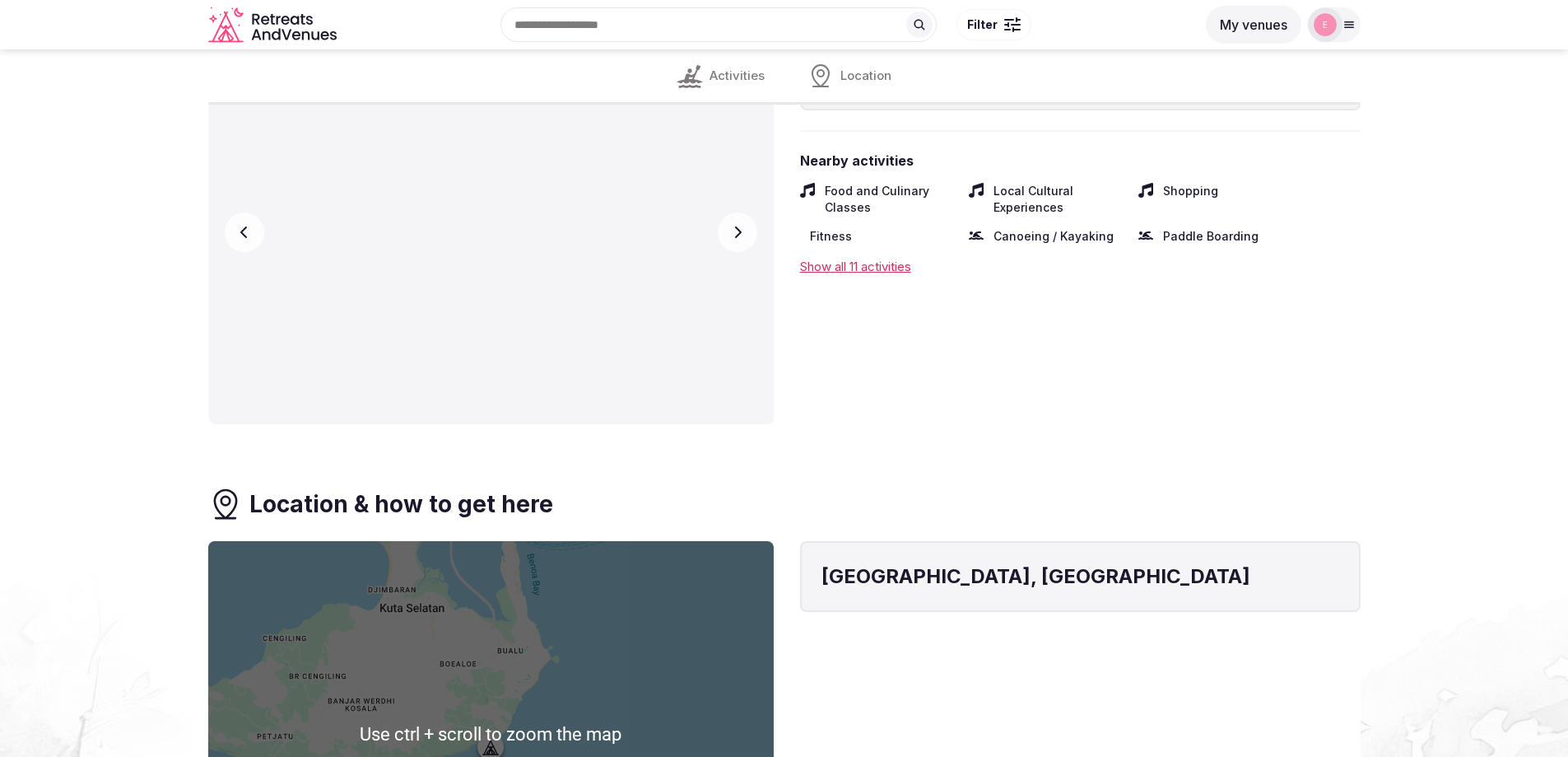
scroll to position [1565, 0]
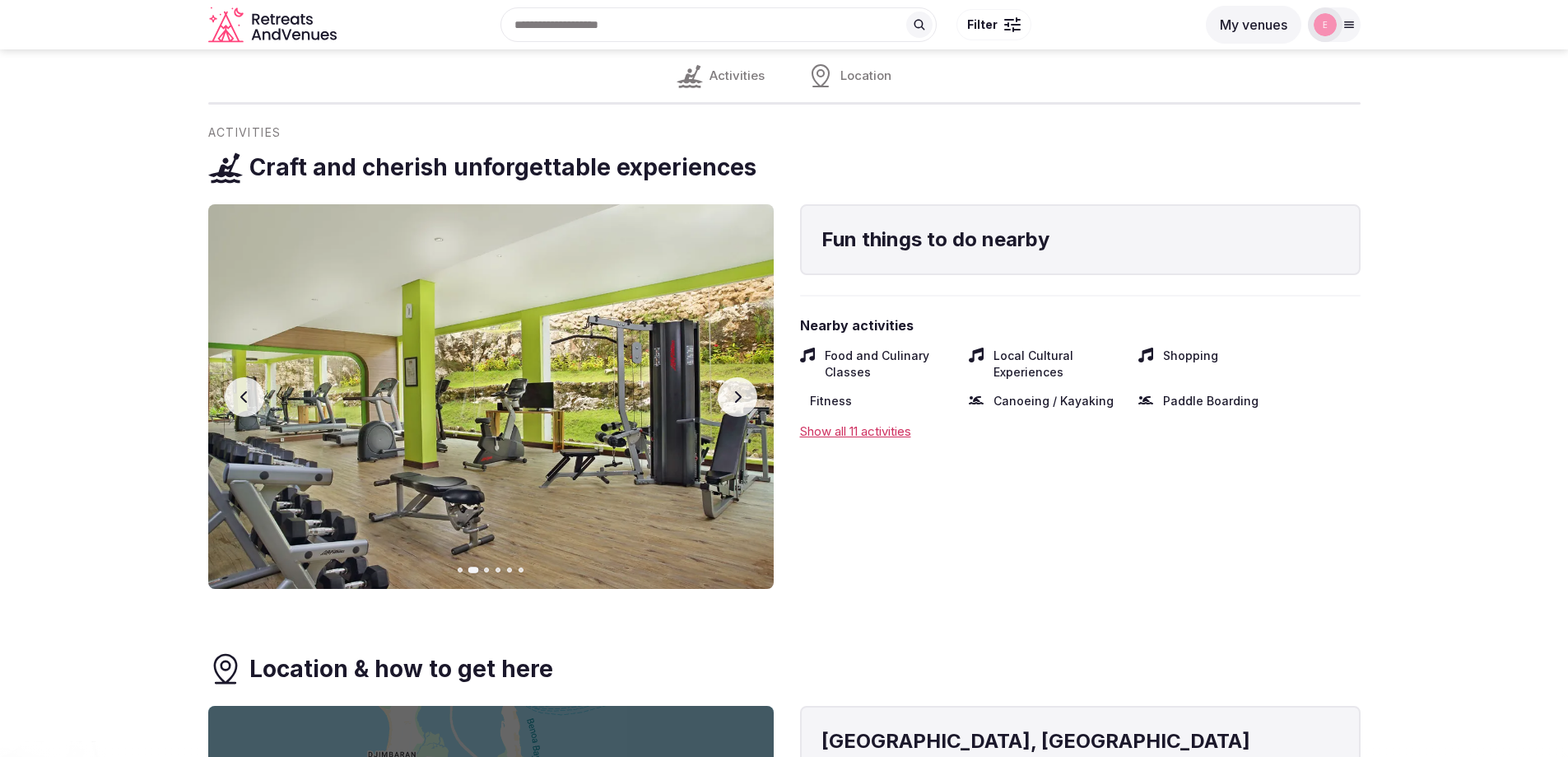
click at [749, 390] on button "Next slide" at bounding box center [737, 397] width 40 height 40
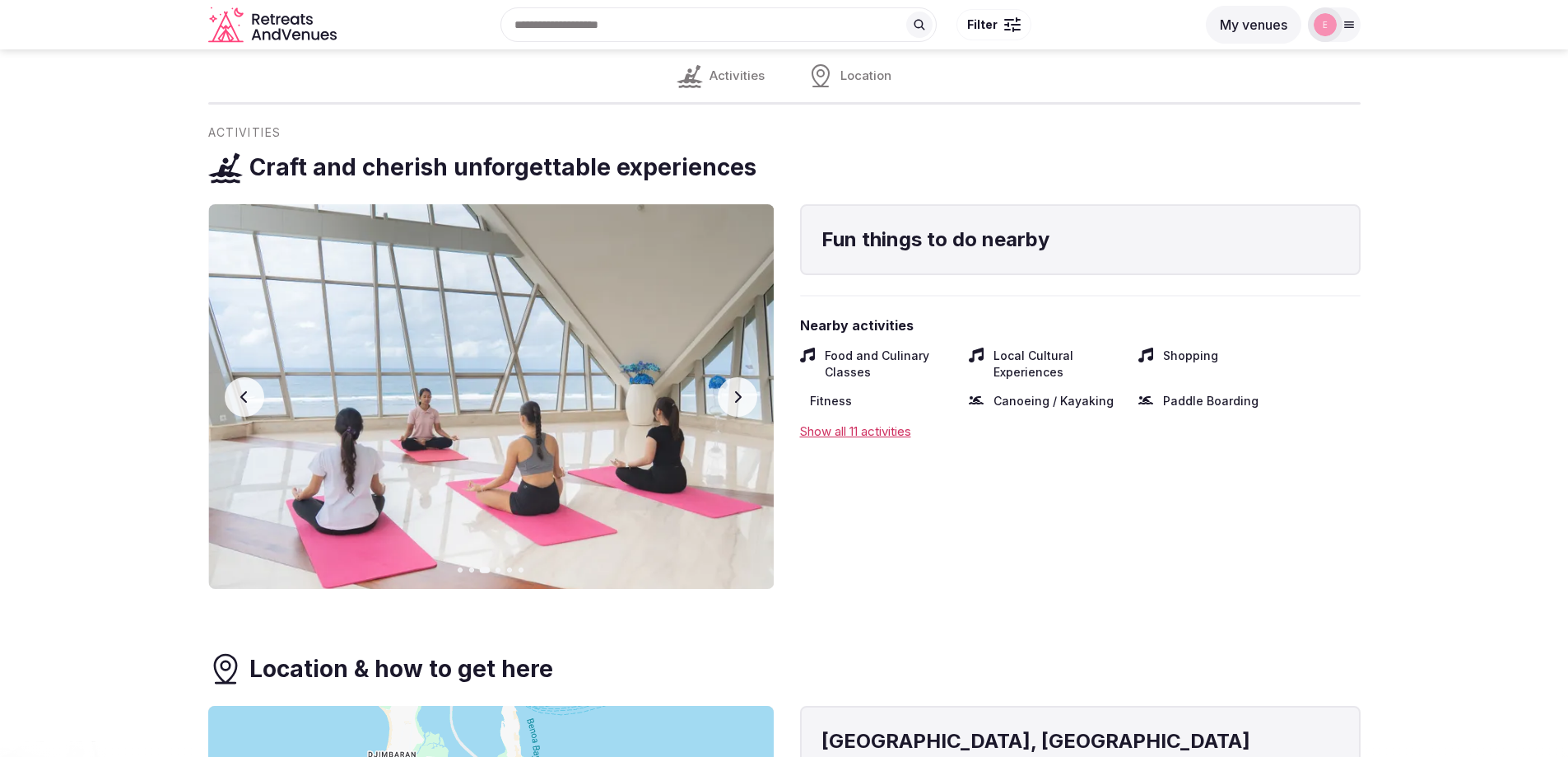
click at [749, 390] on button "Next slide" at bounding box center [737, 397] width 40 height 40
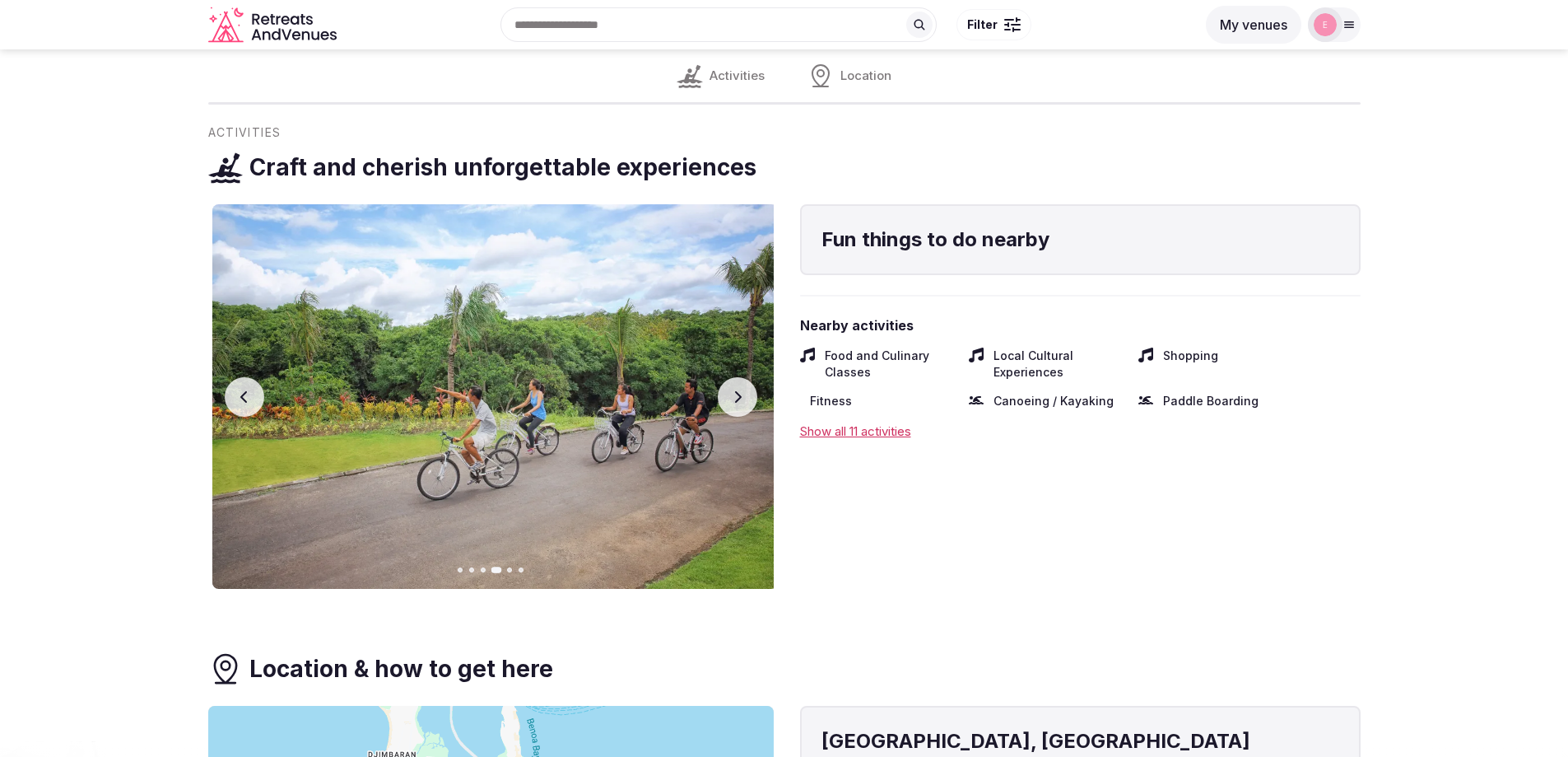
click at [749, 390] on button "Next slide" at bounding box center [737, 397] width 40 height 40
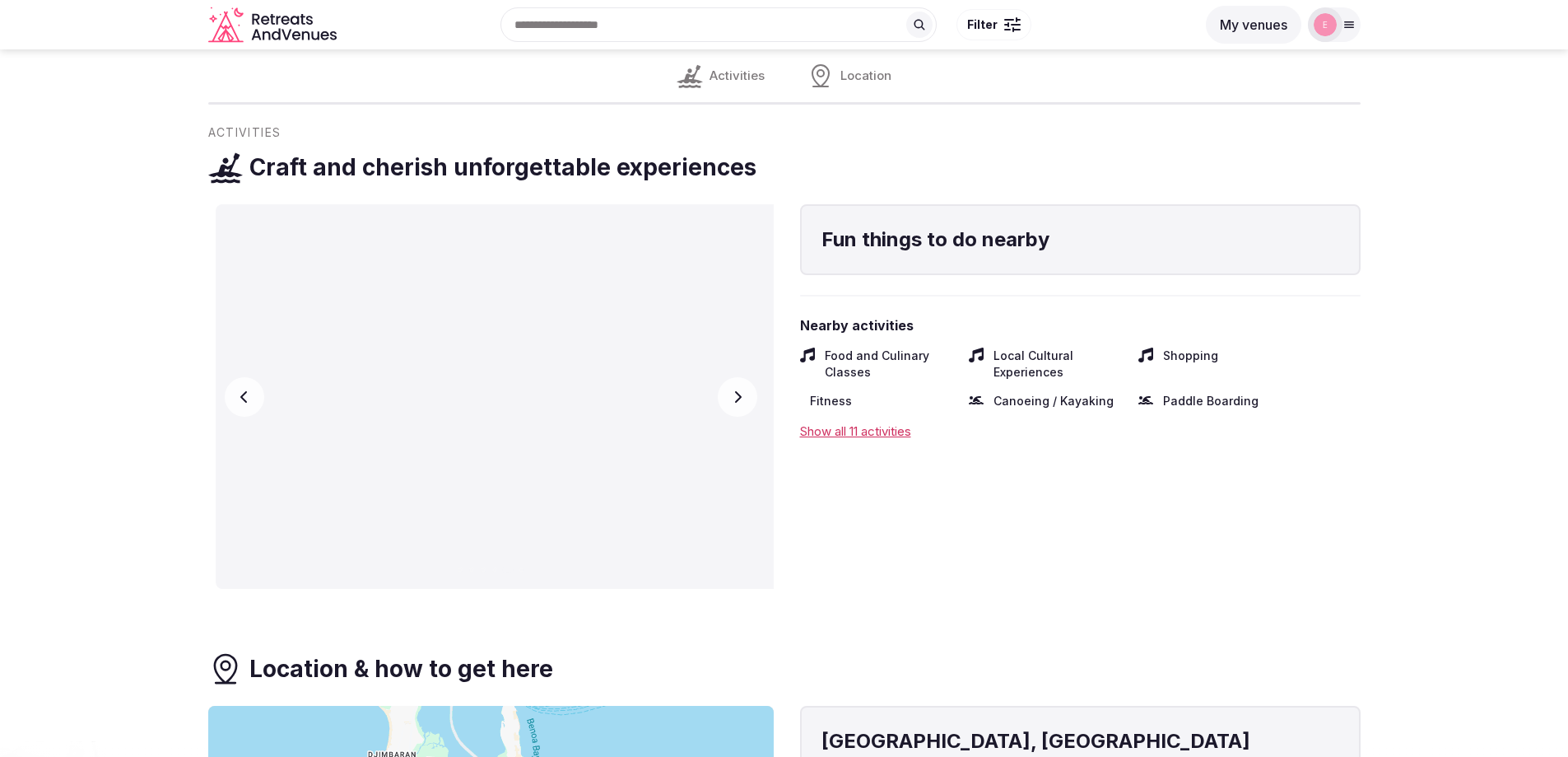
click at [886, 430] on div "Show all 11 activities" at bounding box center [1081, 432] width 561 height 18
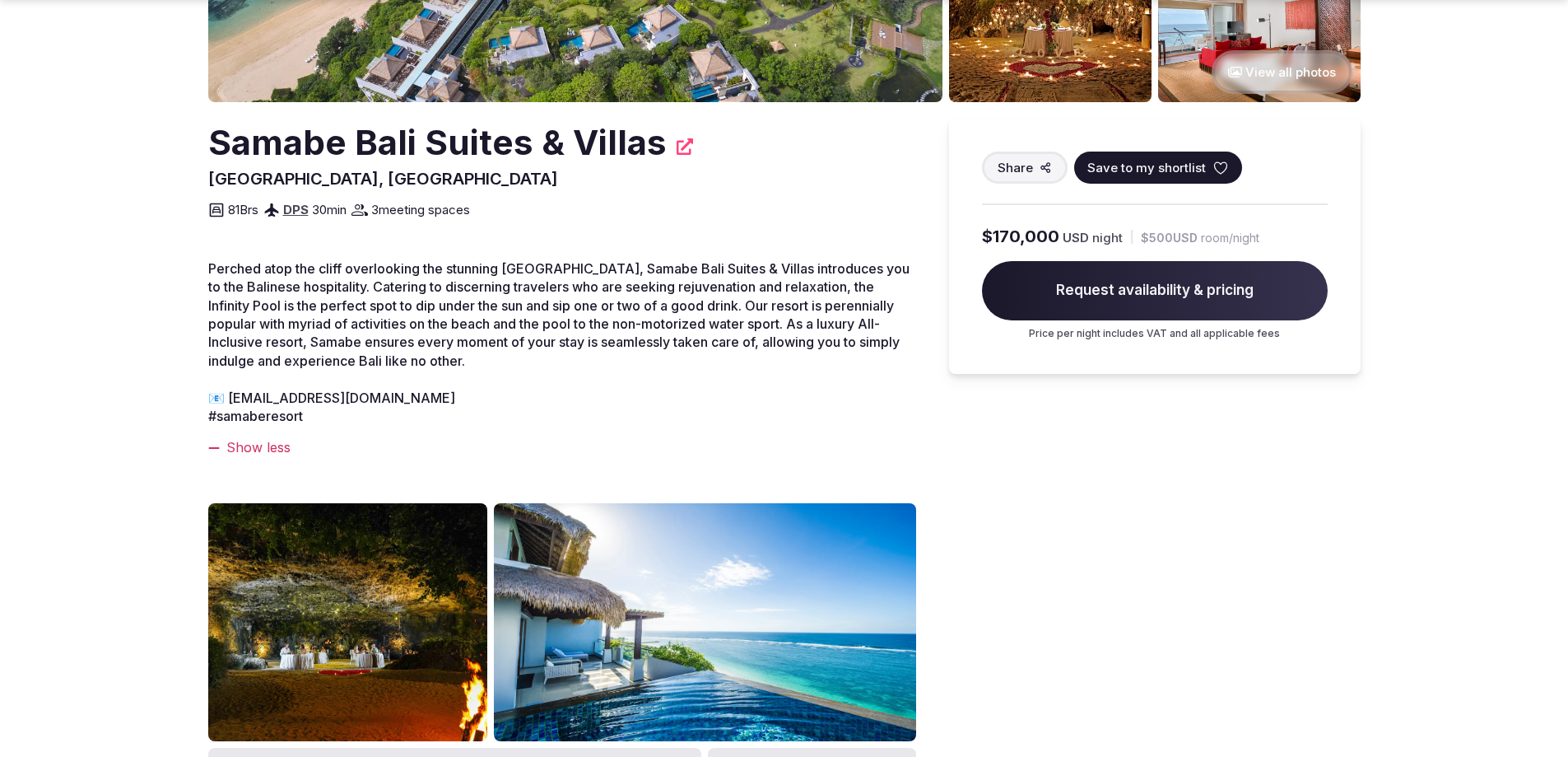
scroll to position [0, 0]
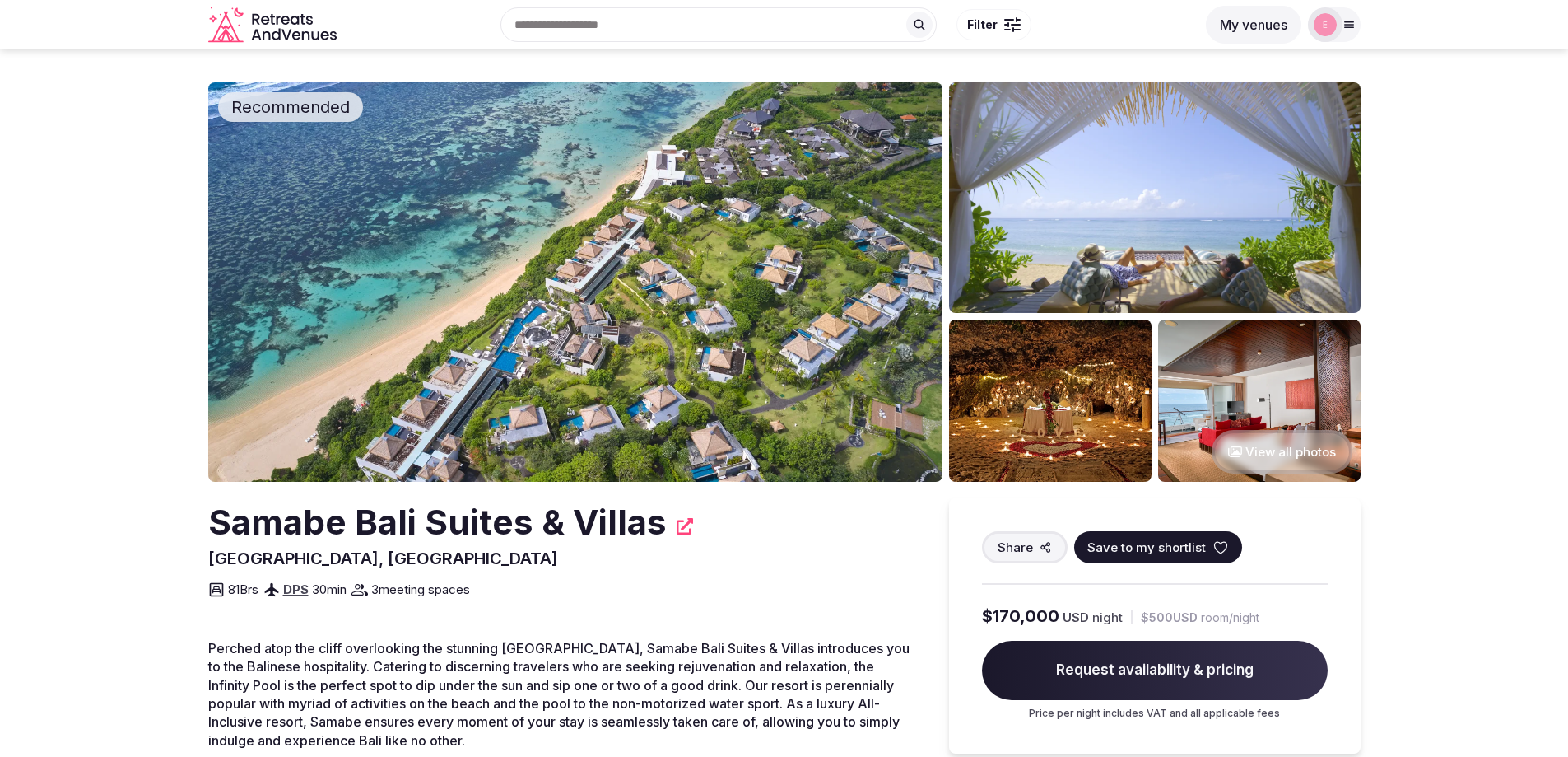
click at [1146, 662] on span "Request availability & pricing" at bounding box center [1154, 670] width 346 height 59
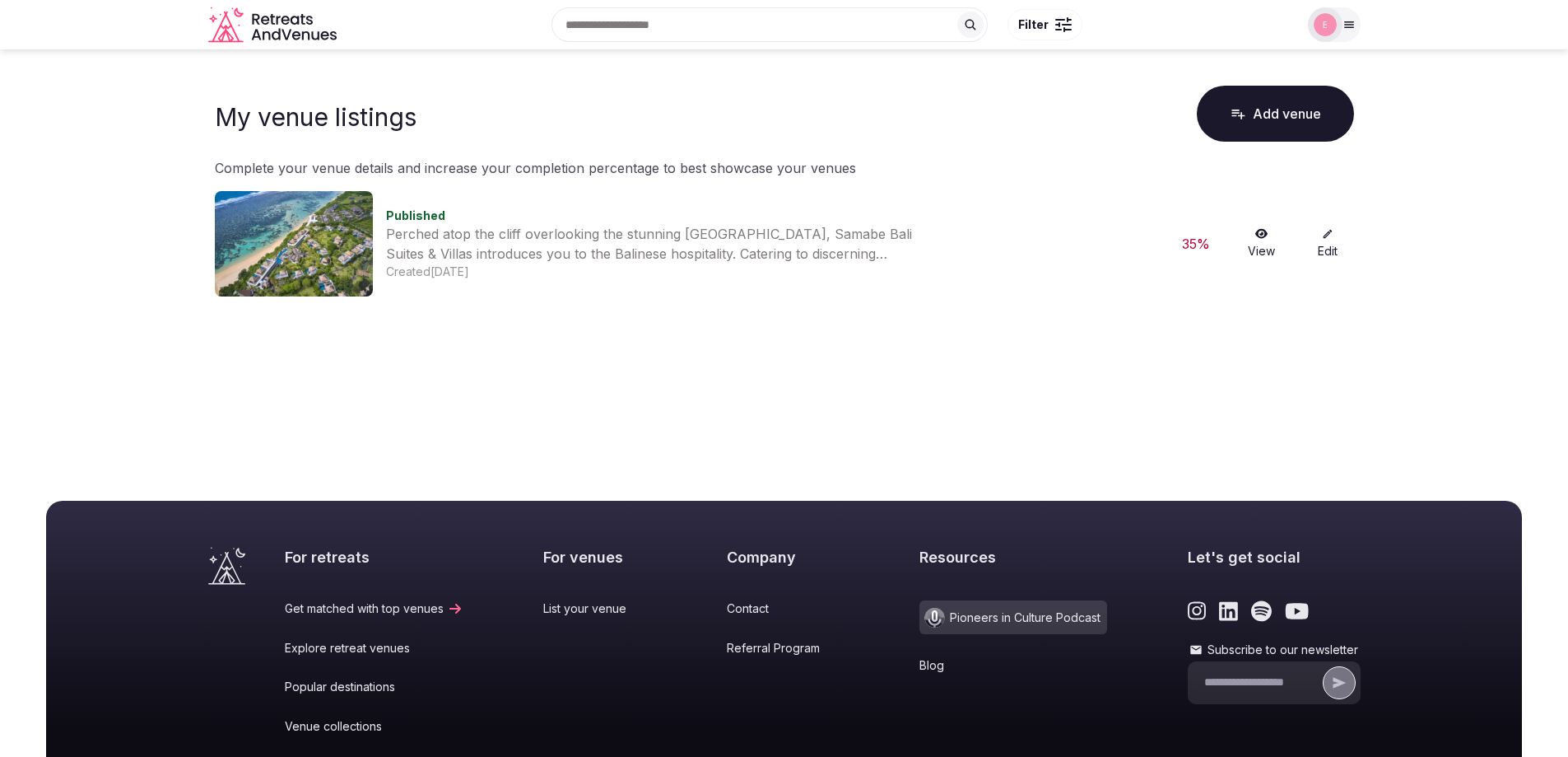
click at [1259, 234] on icon at bounding box center [1262, 234] width 14 height 12
